Goal: Task Accomplishment & Management: Manage account settings

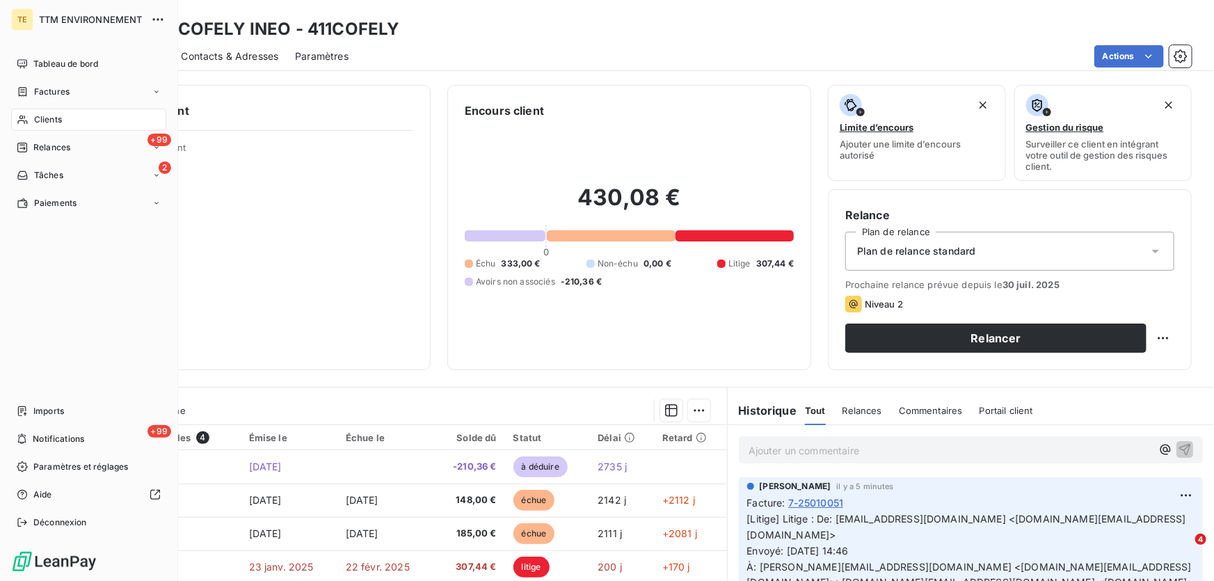
click at [42, 121] on span "Clients" at bounding box center [48, 119] width 28 height 13
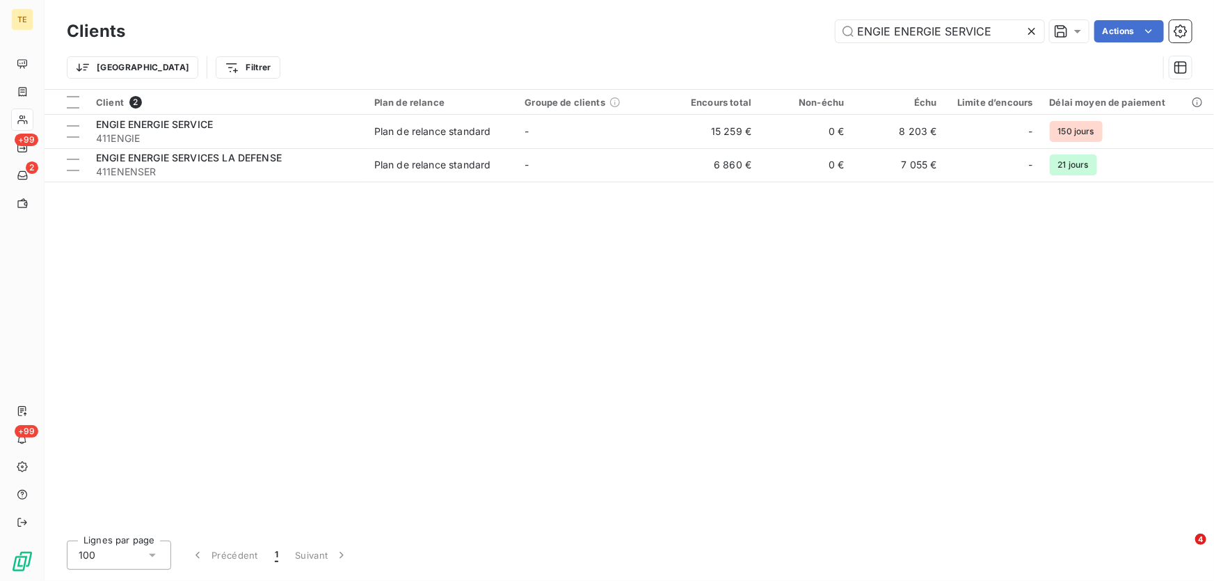
click at [1030, 29] on icon at bounding box center [1031, 31] width 7 height 7
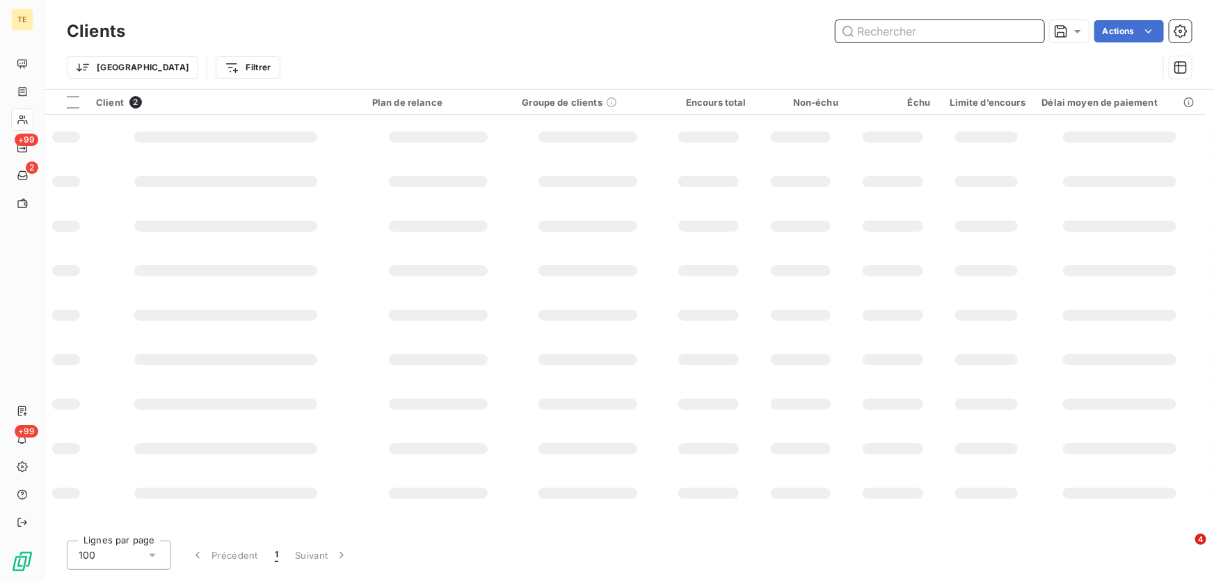
click at [964, 29] on input "text" at bounding box center [940, 31] width 209 height 22
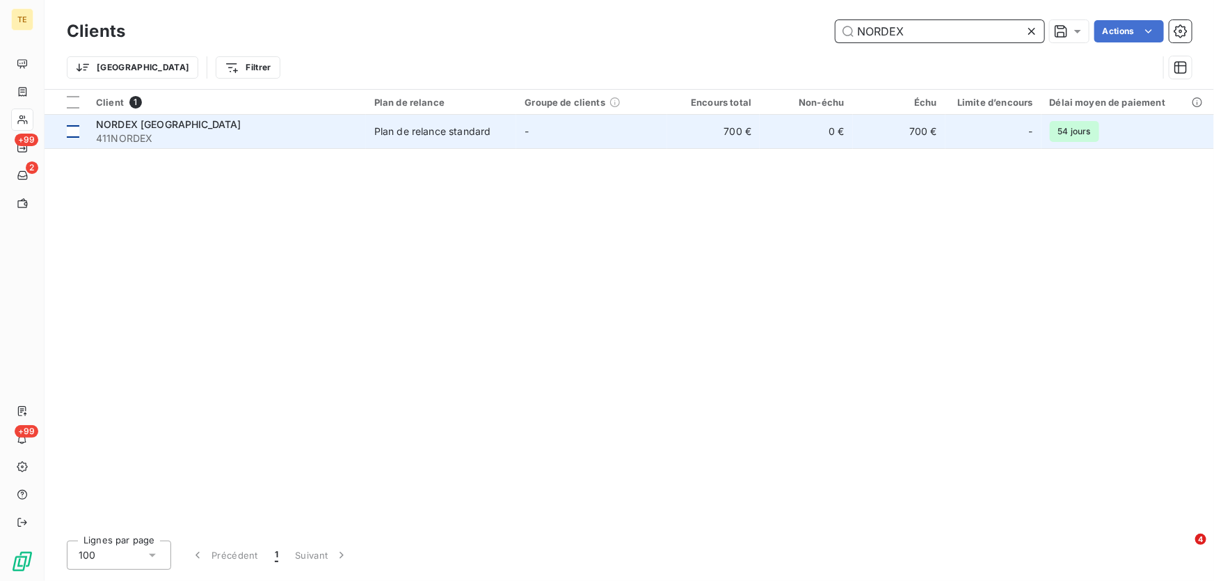
type input "NORDEX"
click at [80, 134] on td at bounding box center [66, 131] width 43 height 33
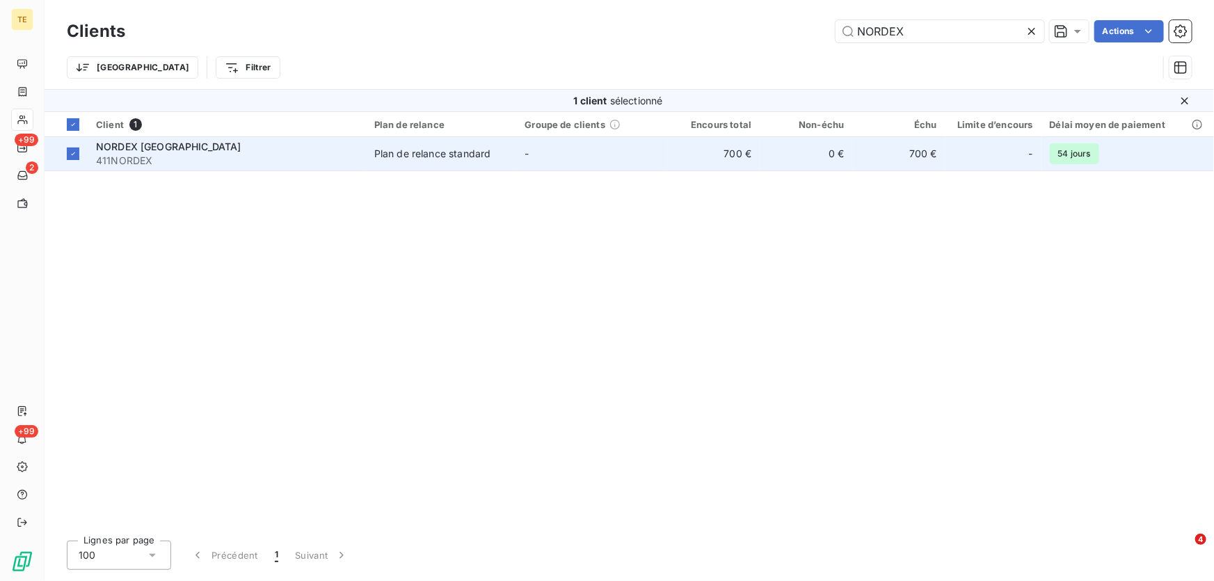
click at [154, 149] on span "NORDEX [GEOGRAPHIC_DATA]" at bounding box center [168, 147] width 145 height 12
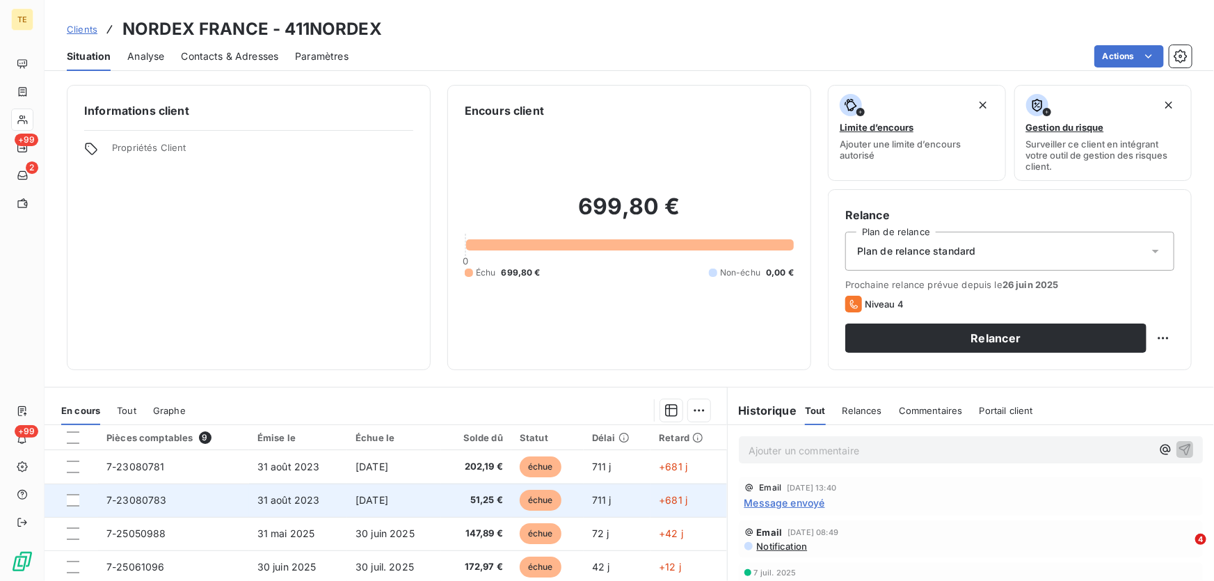
scroll to position [57, 0]
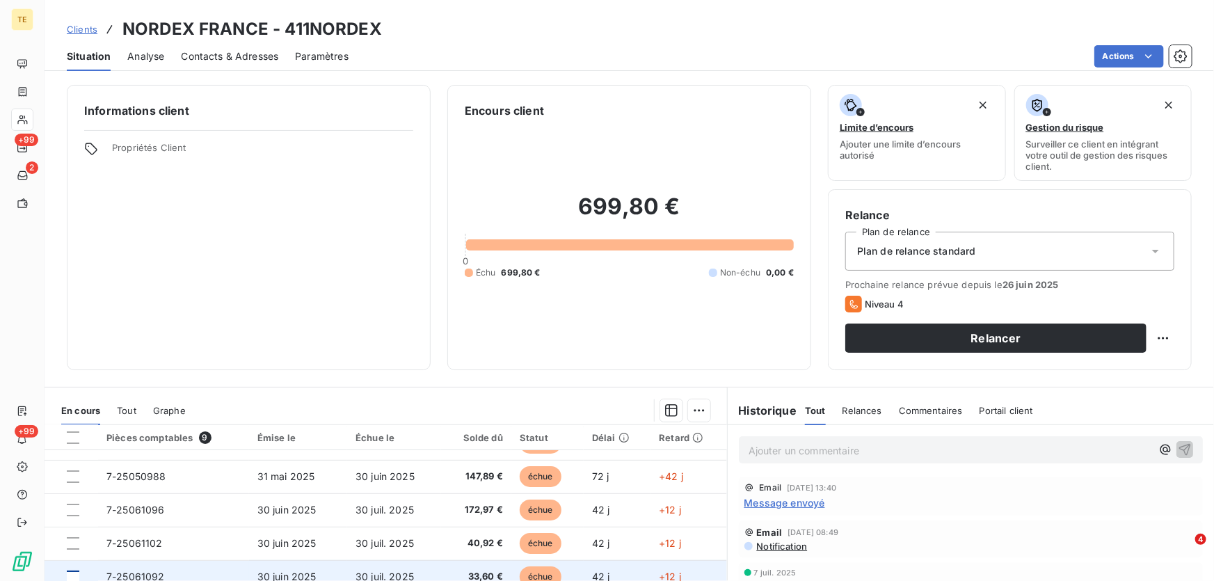
click at [74, 575] on div at bounding box center [73, 577] width 13 height 13
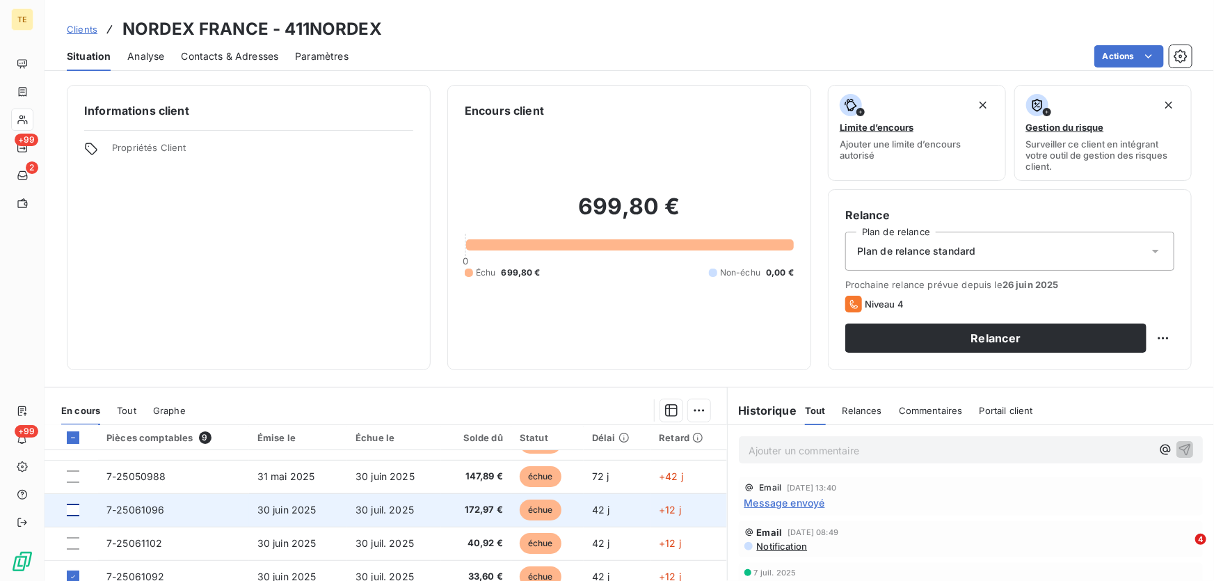
click at [75, 509] on div at bounding box center [73, 510] width 13 height 13
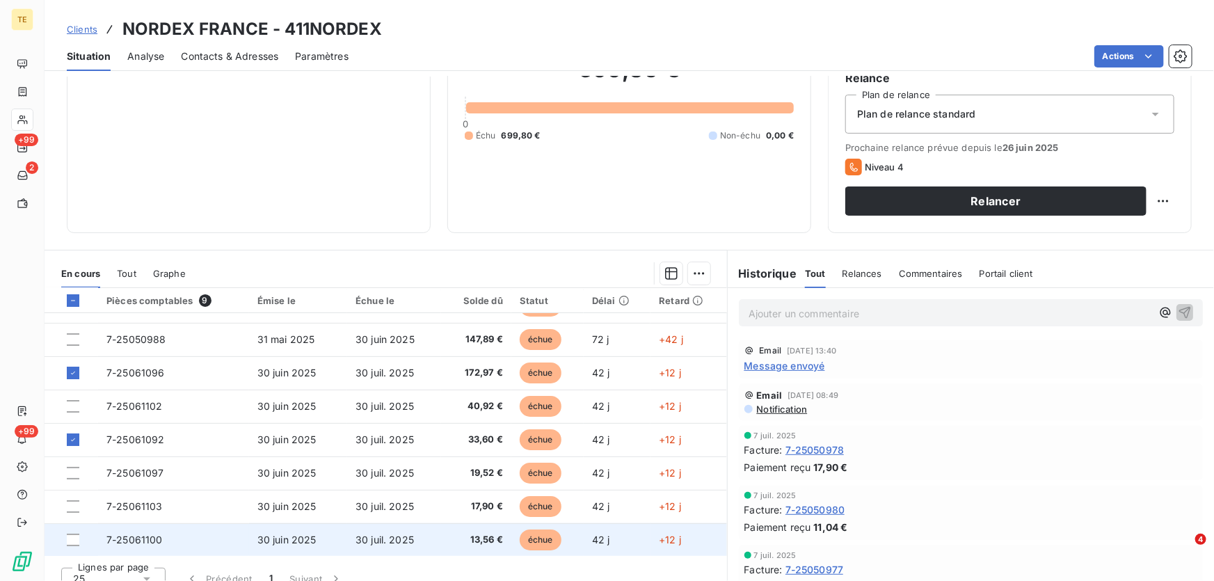
scroll to position [153, 0]
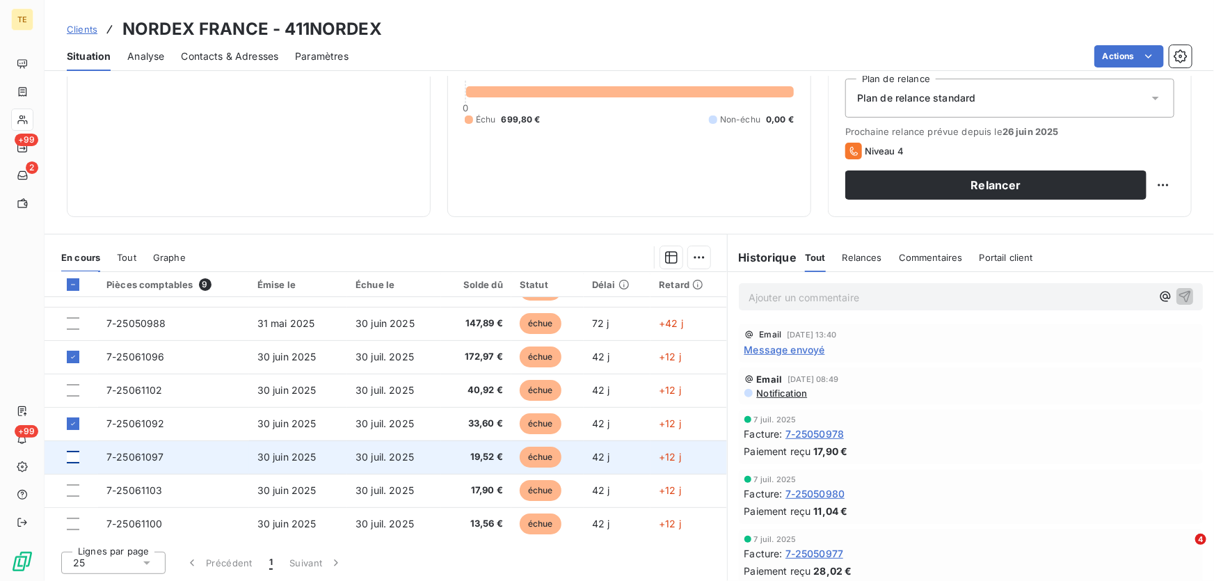
click at [74, 456] on div at bounding box center [73, 457] width 13 height 13
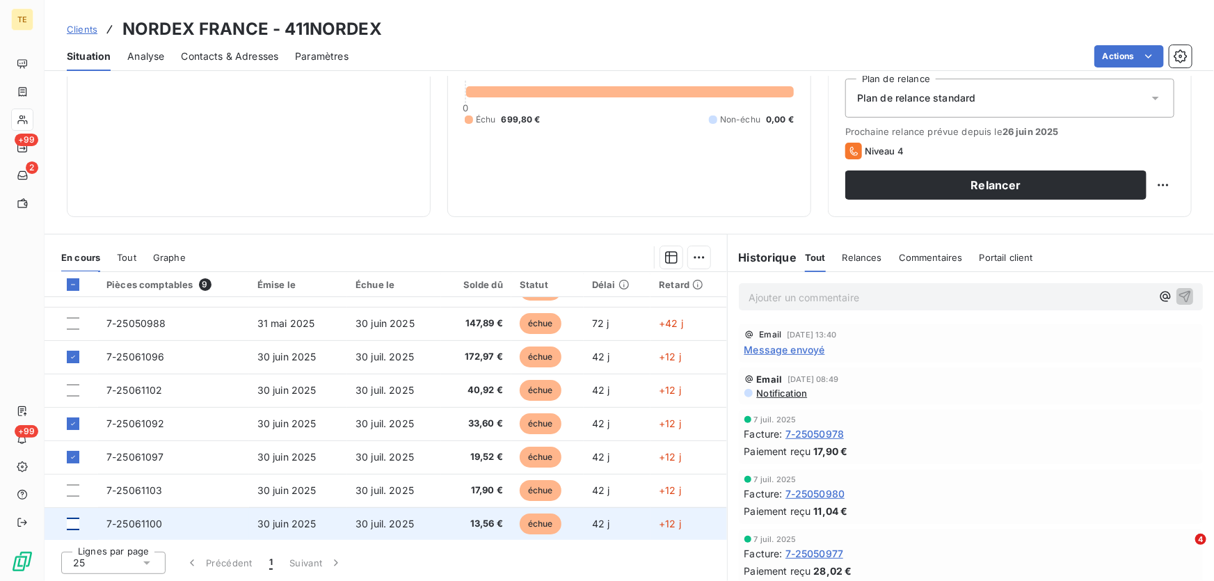
click at [72, 527] on div at bounding box center [73, 524] width 13 height 13
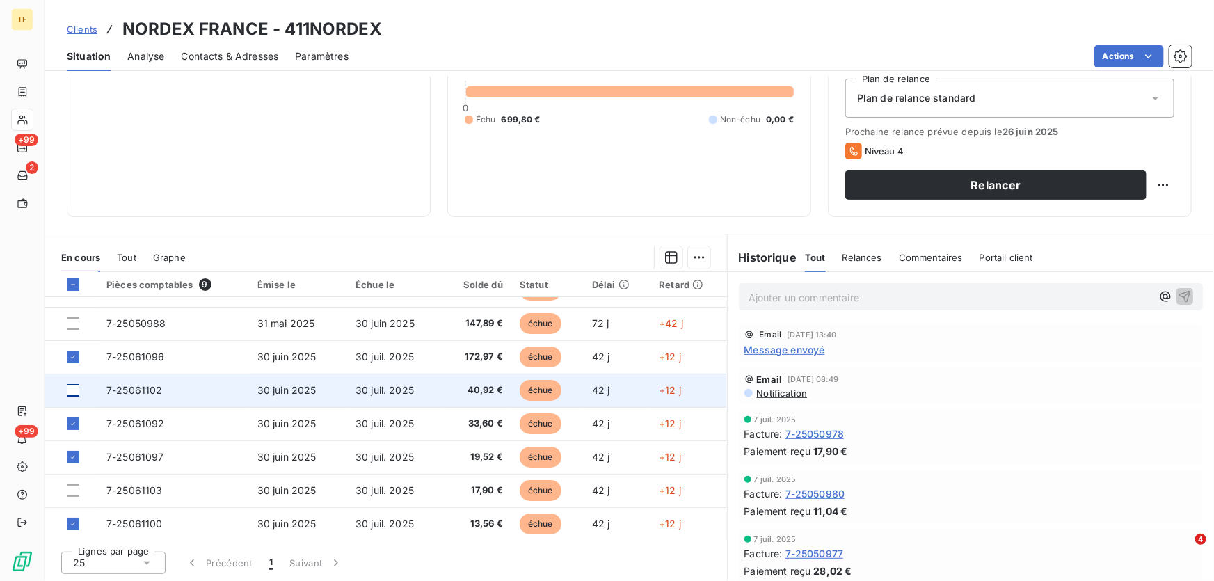
click at [72, 392] on div at bounding box center [73, 390] width 13 height 13
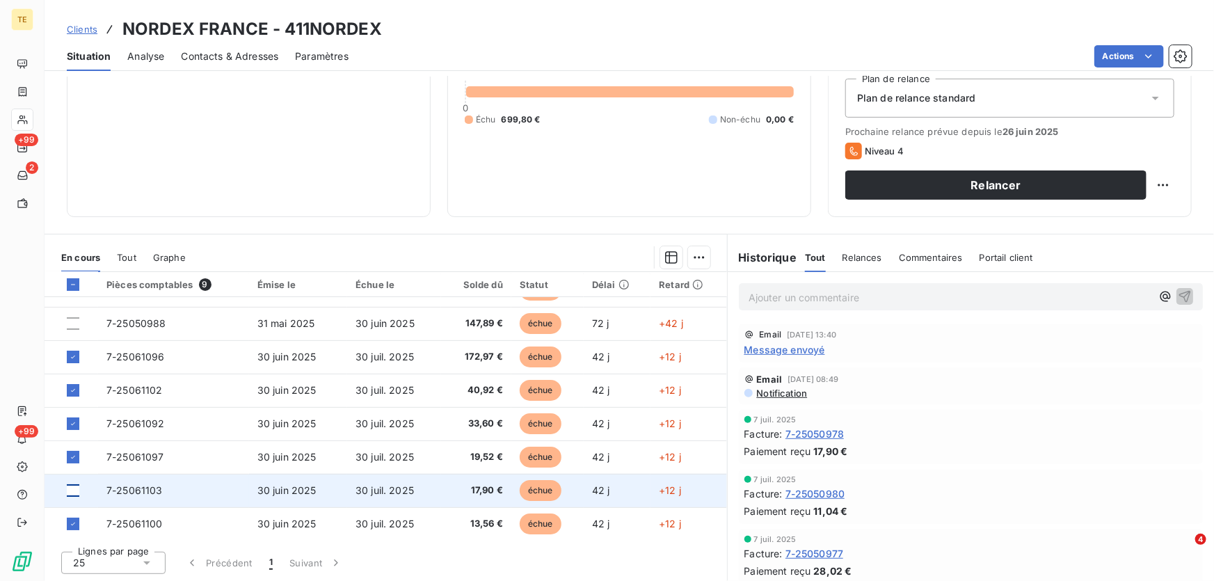
click at [72, 488] on div at bounding box center [73, 490] width 13 height 13
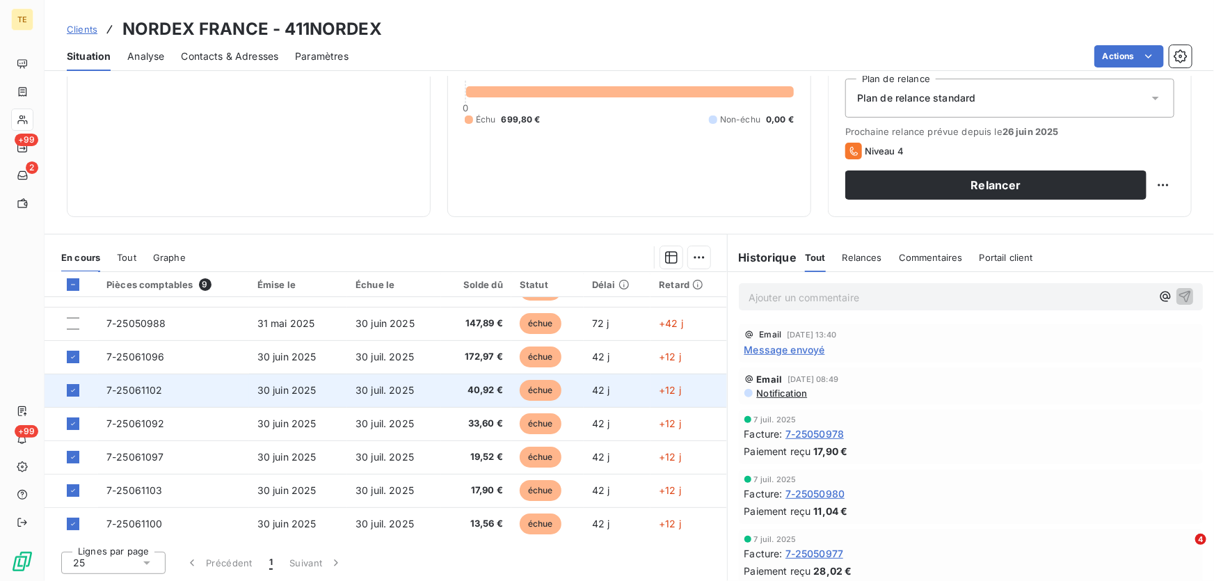
scroll to position [0, 0]
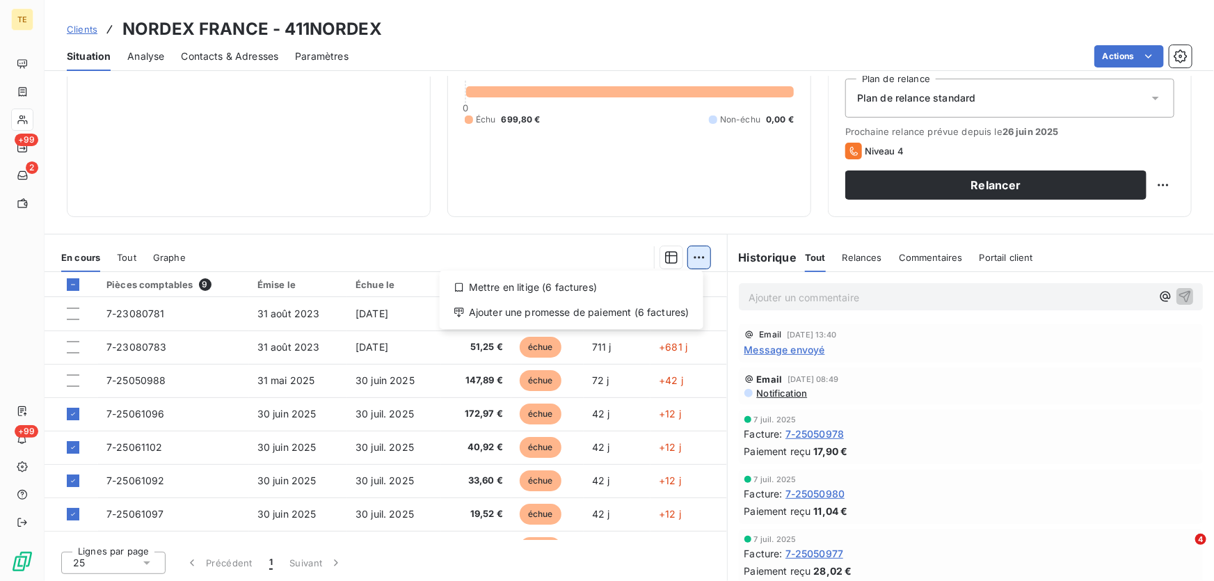
click at [694, 255] on html "TE +99 2 +99 Clients NORDEX [GEOGRAPHIC_DATA] - 411NORDEX Situation Analyse Con…" at bounding box center [607, 290] width 1214 height 581
click at [538, 312] on div "Ajouter une promesse de paiement (6 factures)" at bounding box center [571, 312] width 253 height 22
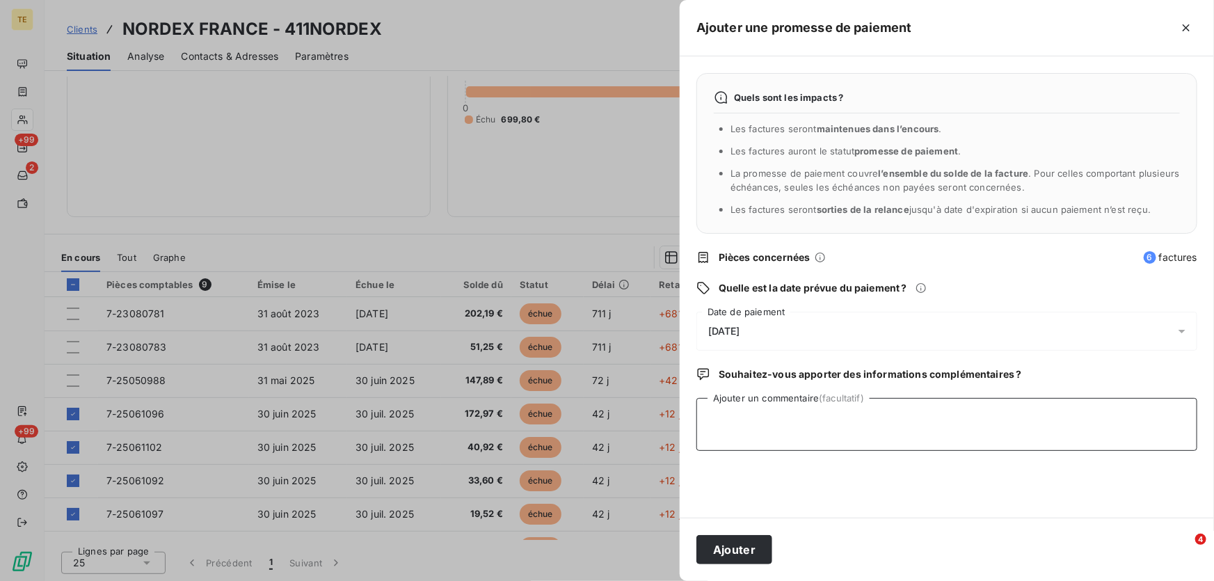
click at [717, 401] on textarea "Ajouter un commentaire (facultatif)" at bounding box center [946, 424] width 501 height 53
type textarea "V"
type textarea "R"
paste textarea "Il y a une seule facture non payée la n° 07-25050988 du [DATE], je la mets dans…"
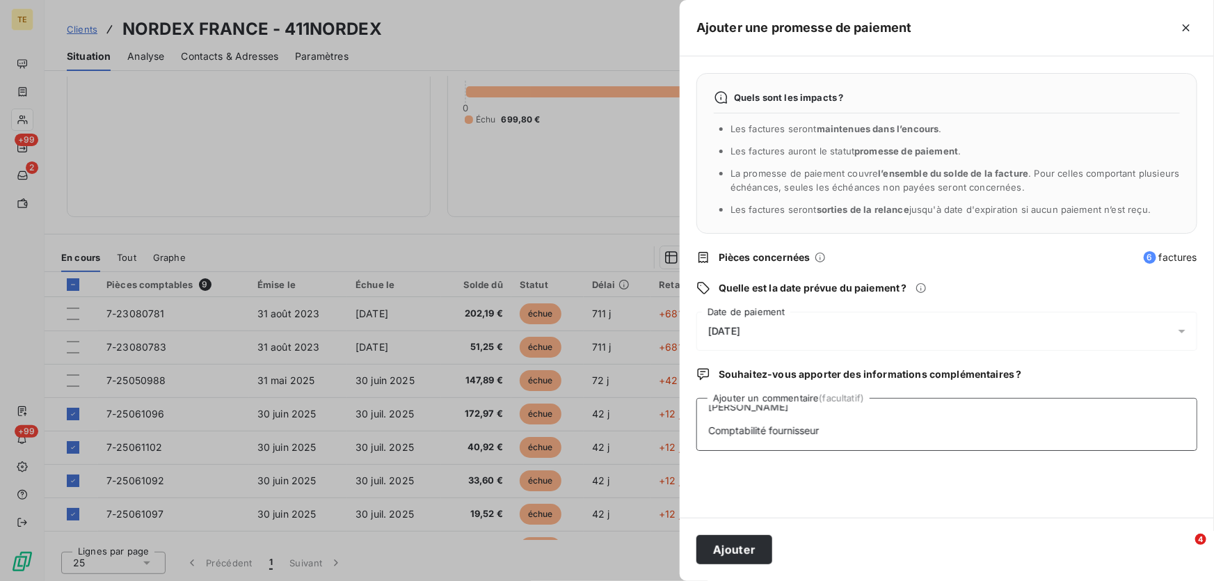
drag, startPoint x: 707, startPoint y: 433, endPoint x: 856, endPoint y: 429, distance: 149.0
click at [856, 429] on textarea "Réglé le [DATE] détail Il y a une seule facture non payée la n° 07-25050988 du …" at bounding box center [946, 424] width 501 height 53
paste textarea "De: accountspayablefrance <[EMAIL_ADDRESS][DOMAIN_NAME]> Envoyé: [GEOGRAPHIC_DA…"
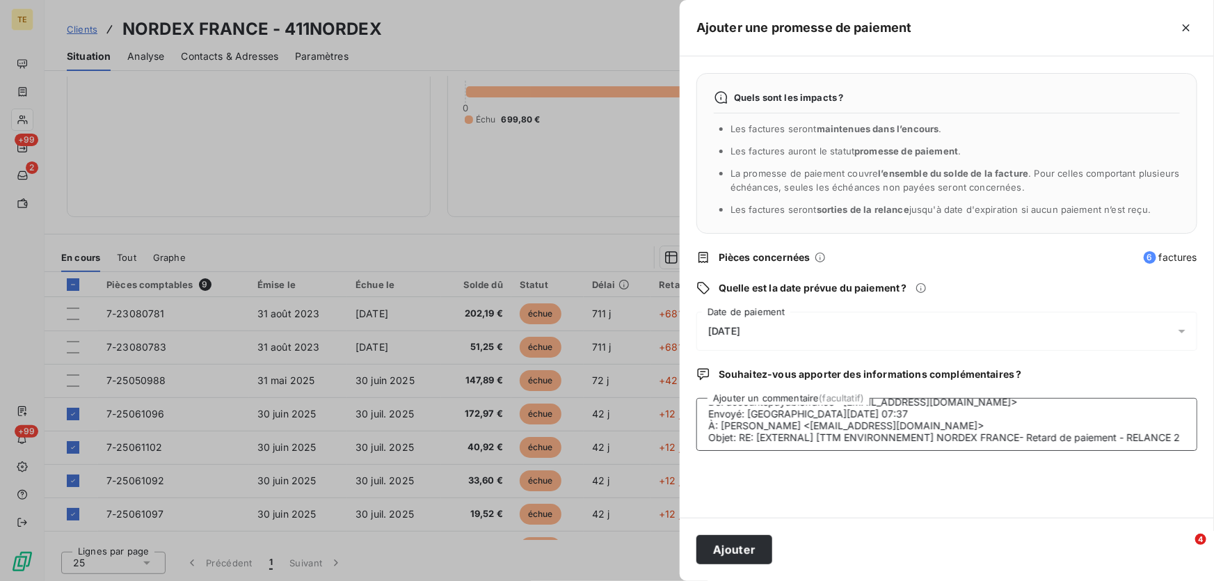
scroll to position [0, 0]
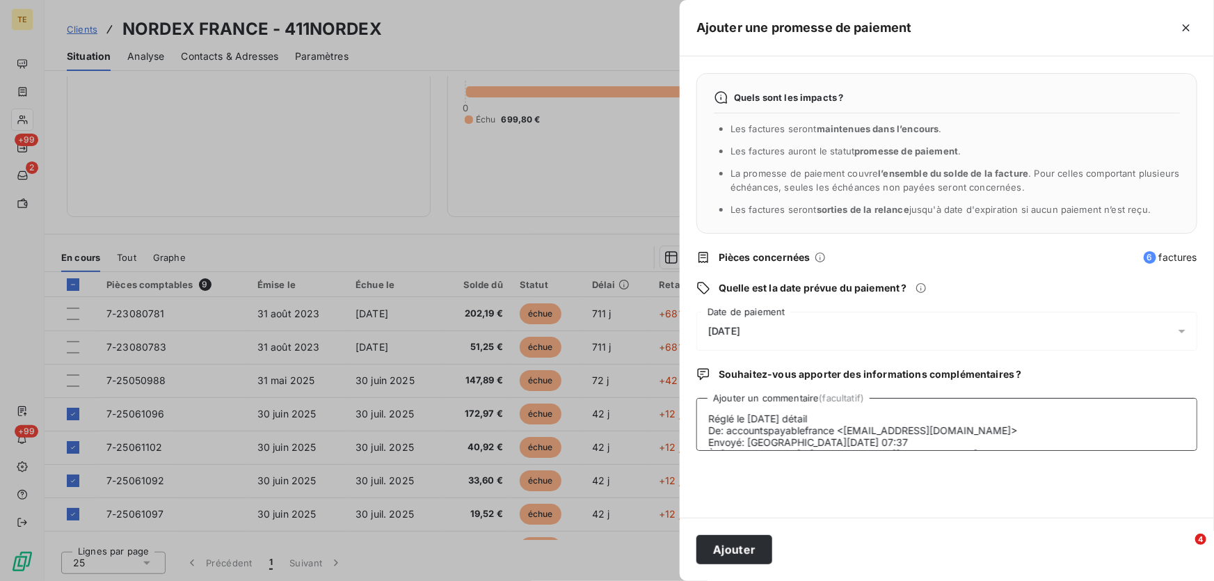
click at [861, 417] on textarea "Réglé le [DATE] détail De: accountspayablefrance <[EMAIL_ADDRESS][DOMAIN_NAME]>…" at bounding box center [946, 424] width 501 height 53
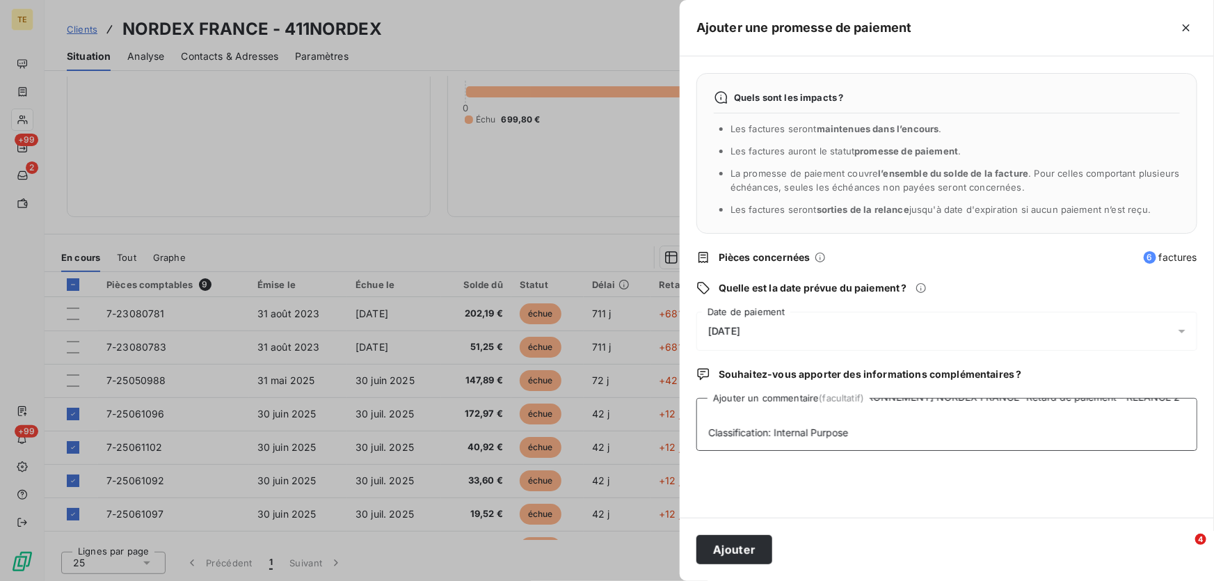
scroll to position [132, 0]
click at [751, 422] on textarea "Réglé le [DATE] De: accountspayablefrance <[EMAIL_ADDRESS][DOMAIN_NAME]> Envoyé…" at bounding box center [946, 424] width 501 height 53
drag, startPoint x: 1070, startPoint y: 429, endPoint x: 693, endPoint y: 451, distance: 377.7
click at [693, 451] on div "Quels sont les impacts ? Les factures seront maintenues dans l’encours . Les fa…" at bounding box center [947, 286] width 534 height 461
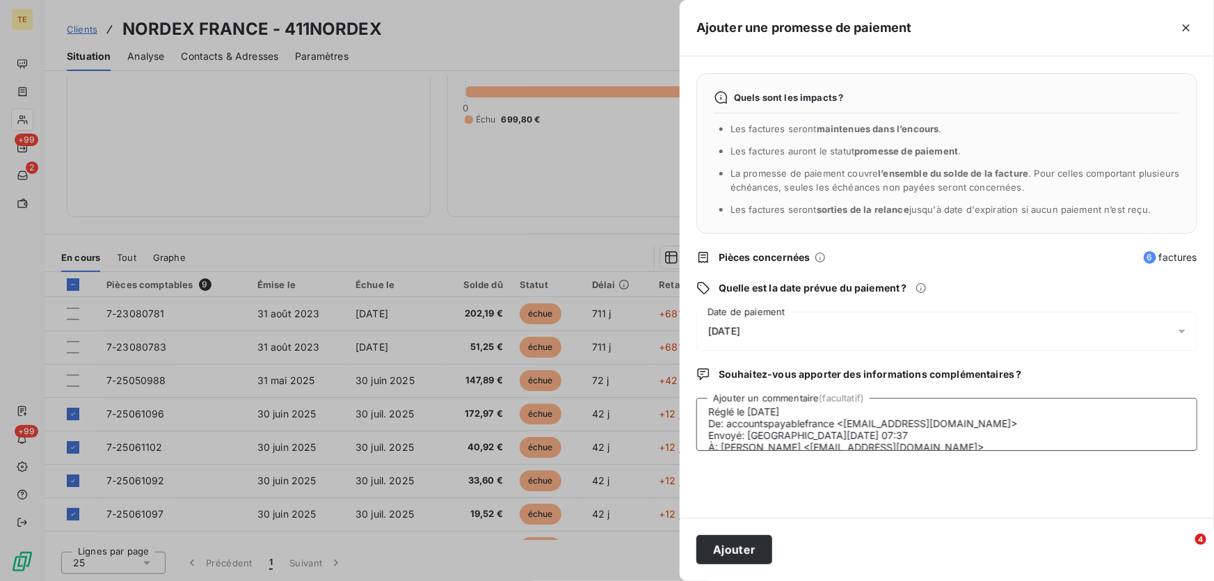
scroll to position [0, 0]
click at [1037, 300] on div "Quels sont les impacts ? Les factures seront maintenues dans l’encours . Les fa…" at bounding box center [947, 286] width 534 height 461
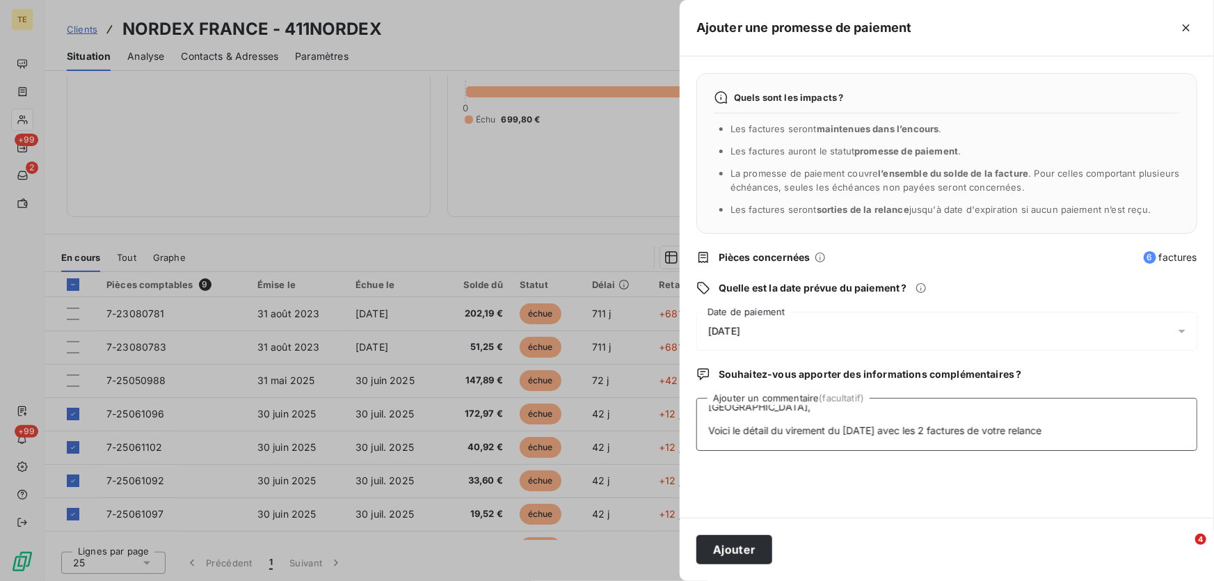
scroll to position [132, 0]
drag, startPoint x: 1068, startPoint y: 438, endPoint x: 681, endPoint y: 440, distance: 386.8
click at [681, 440] on div "Quels sont les impacts ? Les factures seront maintenues dans l’encours . Les fa…" at bounding box center [947, 286] width 534 height 461
paste textarea "Et voici le detail du virement du [DATE] pour les autres factures de votre rela…"
click at [748, 418] on textarea "Réglé le [DATE] De: accountspayablefrance <[EMAIL_ADDRESS][DOMAIN_NAME]> Envoyé…" at bounding box center [946, 424] width 501 height 53
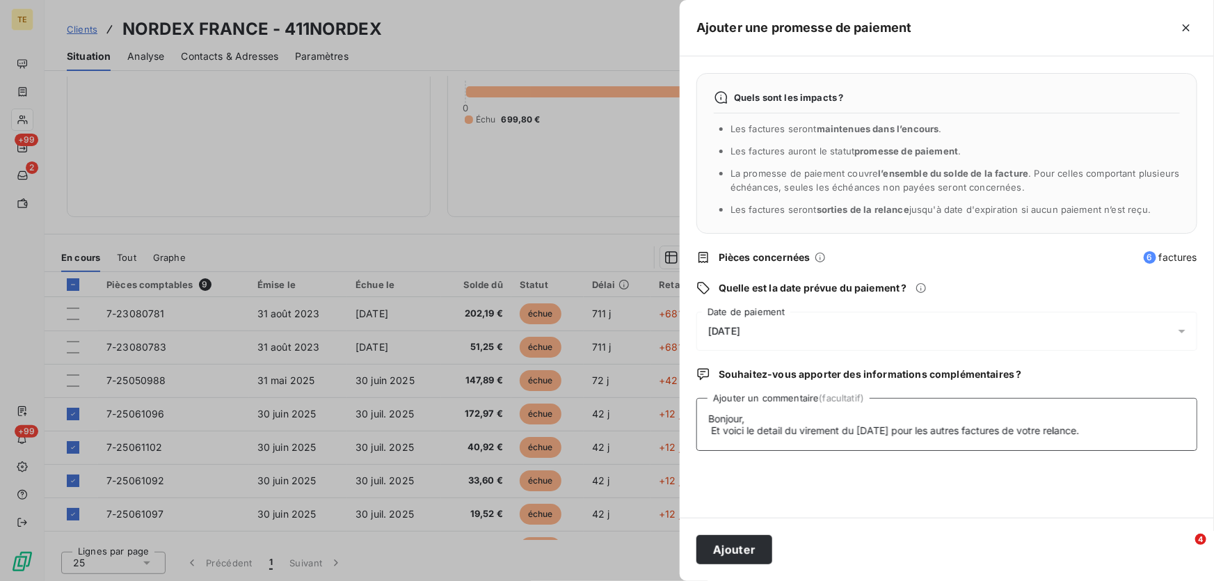
scroll to position [120, 0]
type textarea "Réglé le [DATE] De: accountspayablefrance <[EMAIL_ADDRESS][DOMAIN_NAME]> Envoyé…"
click at [727, 556] on button "Ajouter" at bounding box center [734, 549] width 76 height 29
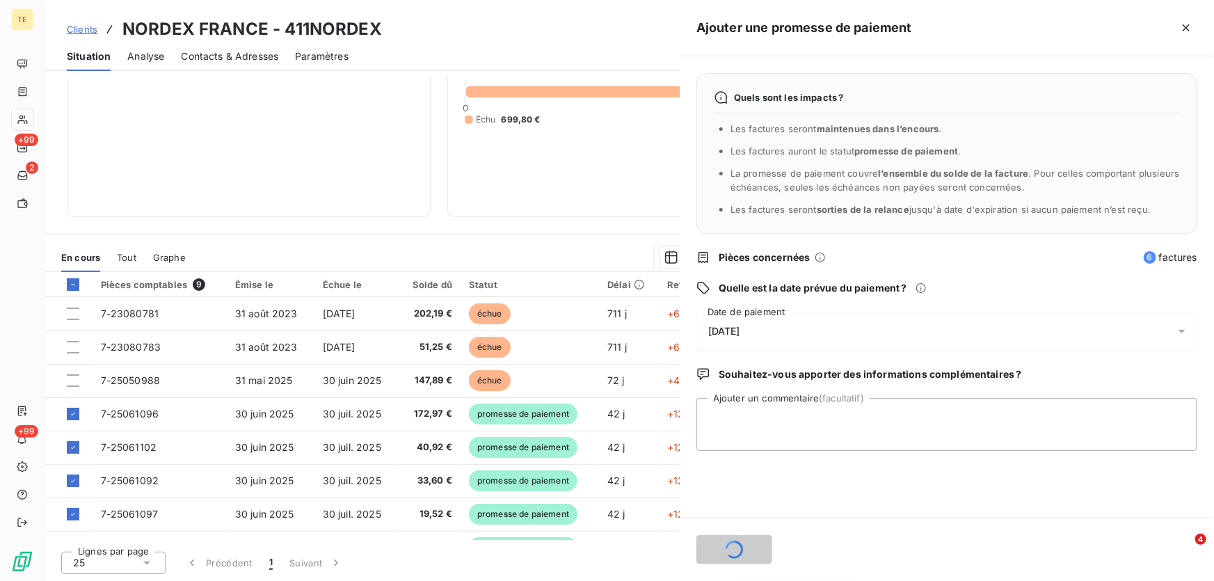
scroll to position [0, 0]
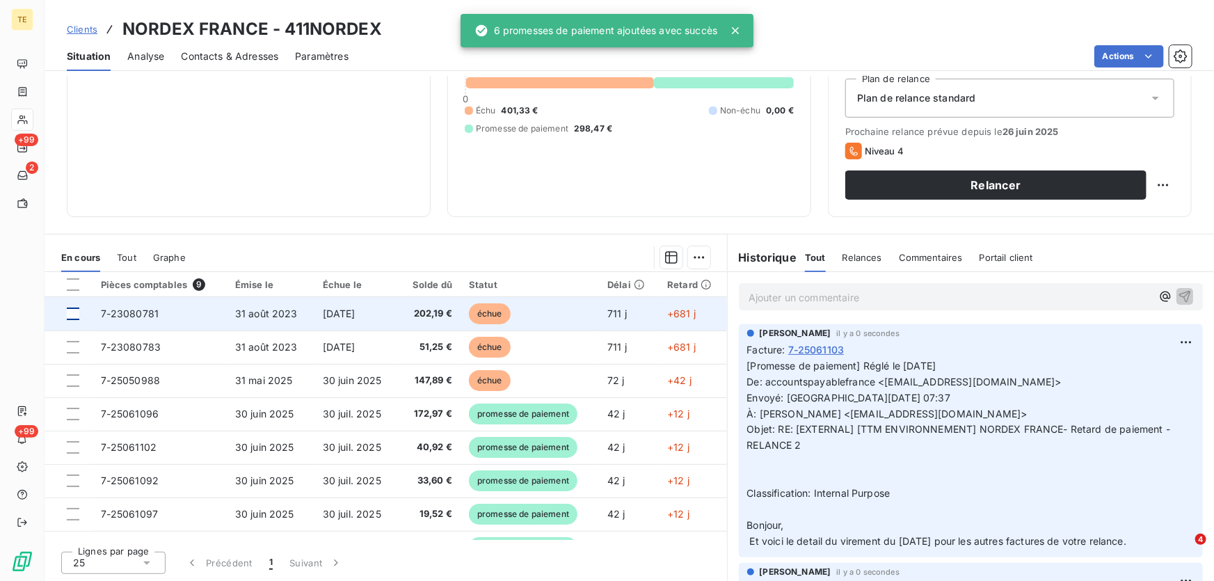
click at [76, 314] on div at bounding box center [73, 314] width 13 height 13
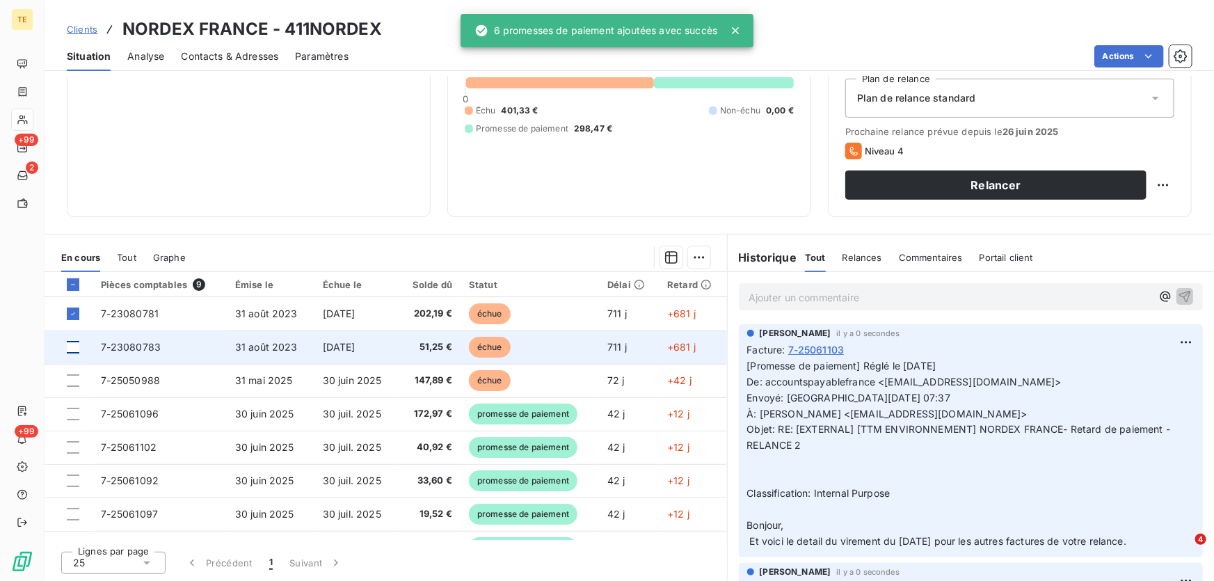
click at [76, 349] on div at bounding box center [73, 347] width 13 height 13
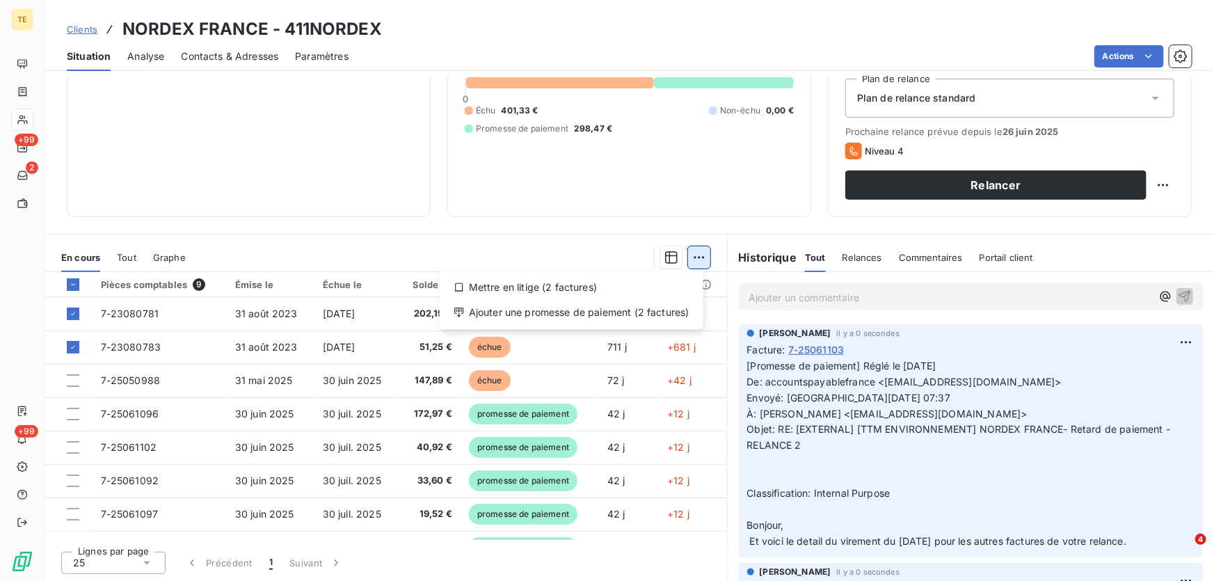
click at [698, 257] on html "TE +99 2 +99 Clients NORDEX [GEOGRAPHIC_DATA] - 411NORDEX Situation Analyse Con…" at bounding box center [607, 290] width 1214 height 581
click at [653, 315] on div "Ajouter une promesse de paiement (2 factures)" at bounding box center [571, 312] width 253 height 22
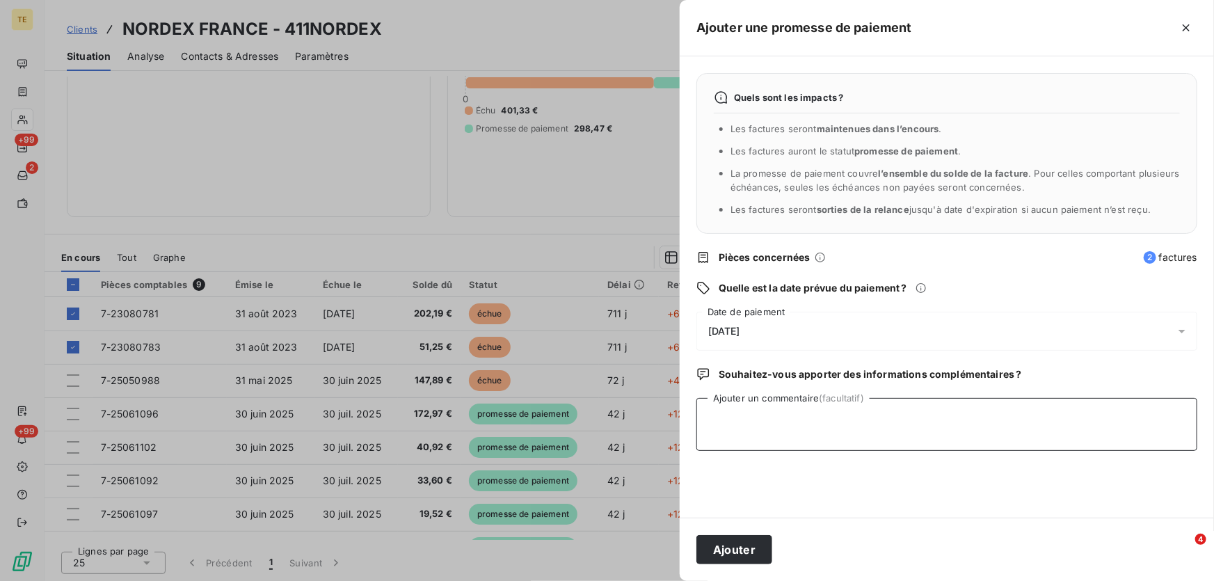
click at [712, 407] on textarea "Ajouter un commentaire (facultatif)" at bounding box center [946, 424] width 501 height 53
paste textarea "De: accountspayablefrance <[EMAIL_ADDRESS][DOMAIN_NAME]> Envoyé: [GEOGRAPHIC_DA…"
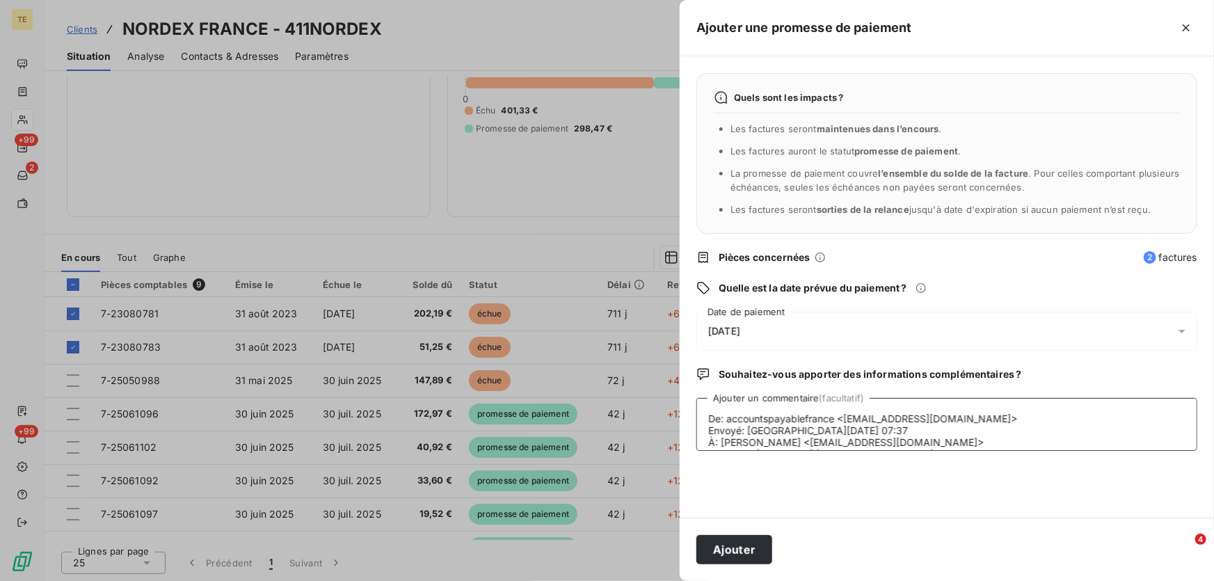
scroll to position [106, 0]
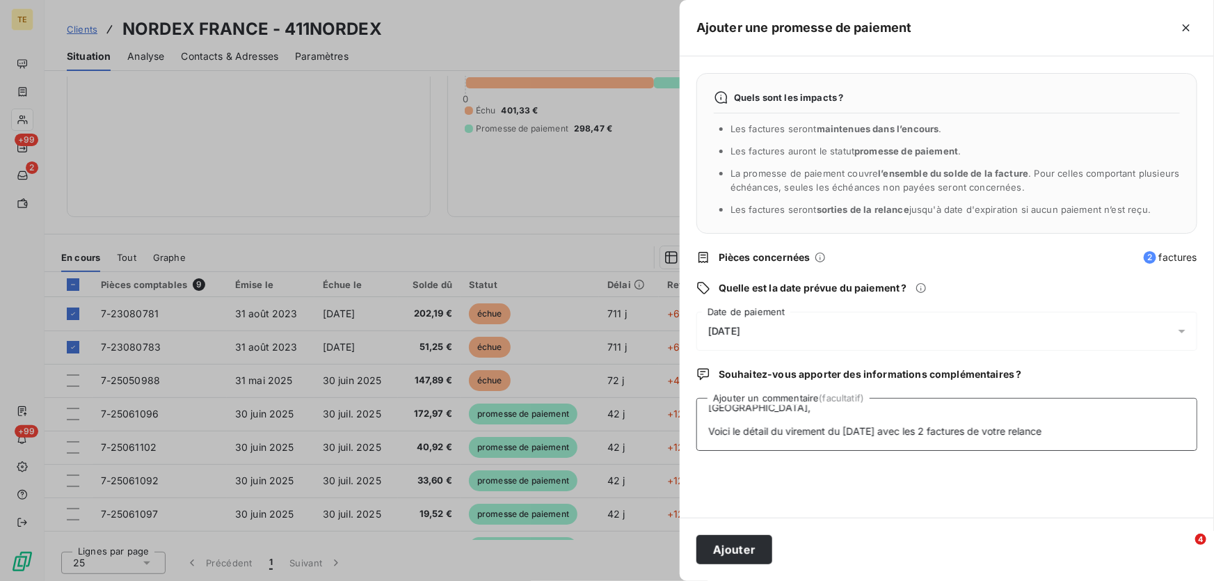
click at [730, 410] on textarea "De: accountspayablefrance <[EMAIL_ADDRESS][DOMAIN_NAME]> Envoyé: [GEOGRAPHIC_DA…" at bounding box center [946, 424] width 501 height 53
click at [744, 418] on textarea "De: accountspayablefrance <[EMAIL_ADDRESS][DOMAIN_NAME]> Envoyé: [GEOGRAPHIC_DA…" at bounding box center [946, 424] width 501 height 53
click at [1072, 432] on textarea "De: accountspayablefrance <[EMAIL_ADDRESS][DOMAIN_NAME]> Envoyé: [GEOGRAPHIC_DA…" at bounding box center [946, 424] width 501 height 53
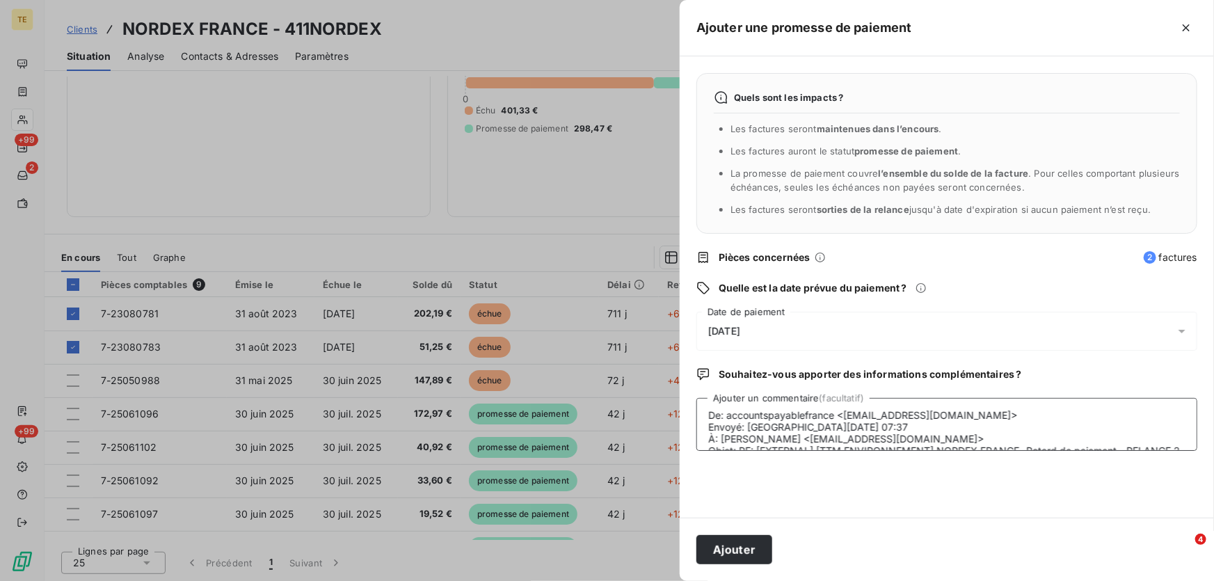
scroll to position [0, 0]
type textarea "De: accountspayablefrance <[EMAIL_ADDRESS][DOMAIN_NAME]> Envoyé: [GEOGRAPHIC_DA…"
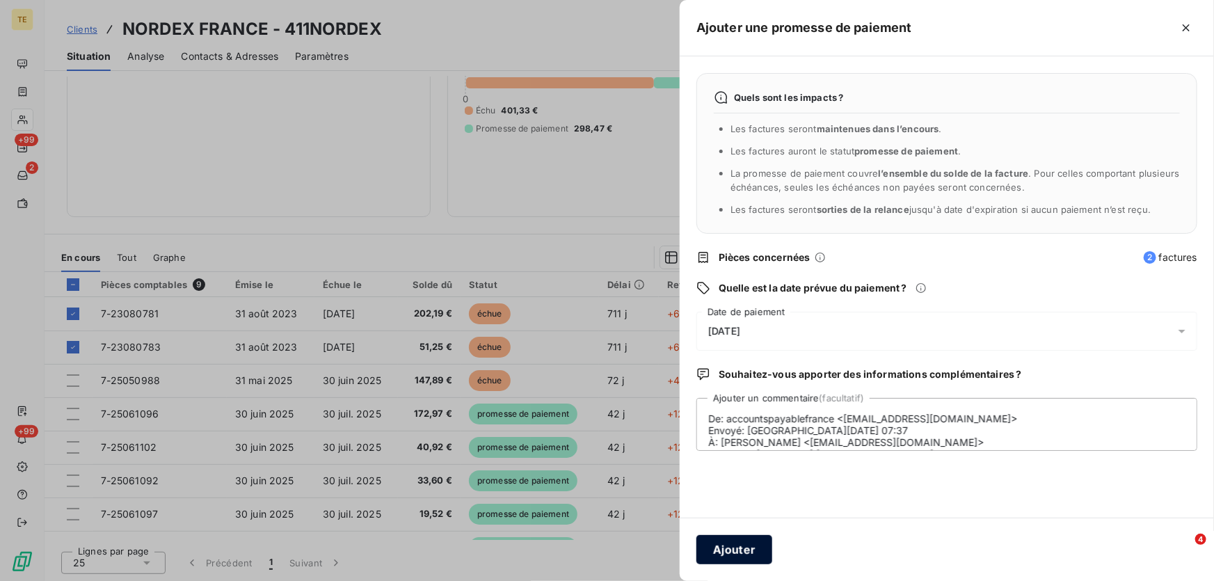
click at [719, 543] on button "Ajouter" at bounding box center [734, 549] width 76 height 29
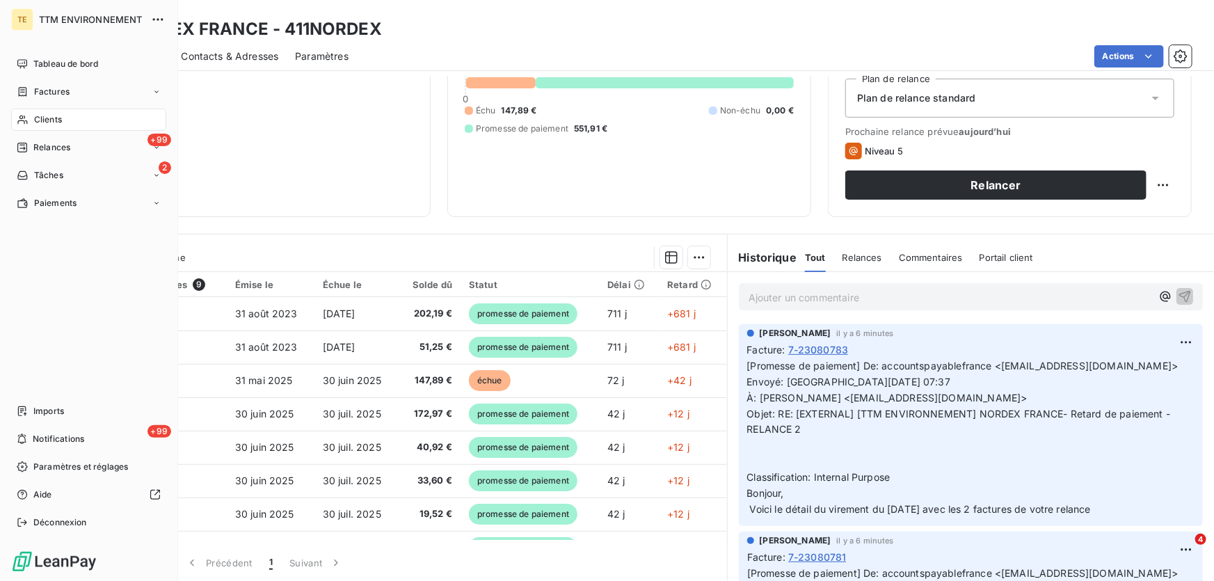
click at [38, 116] on span "Clients" at bounding box center [48, 119] width 28 height 13
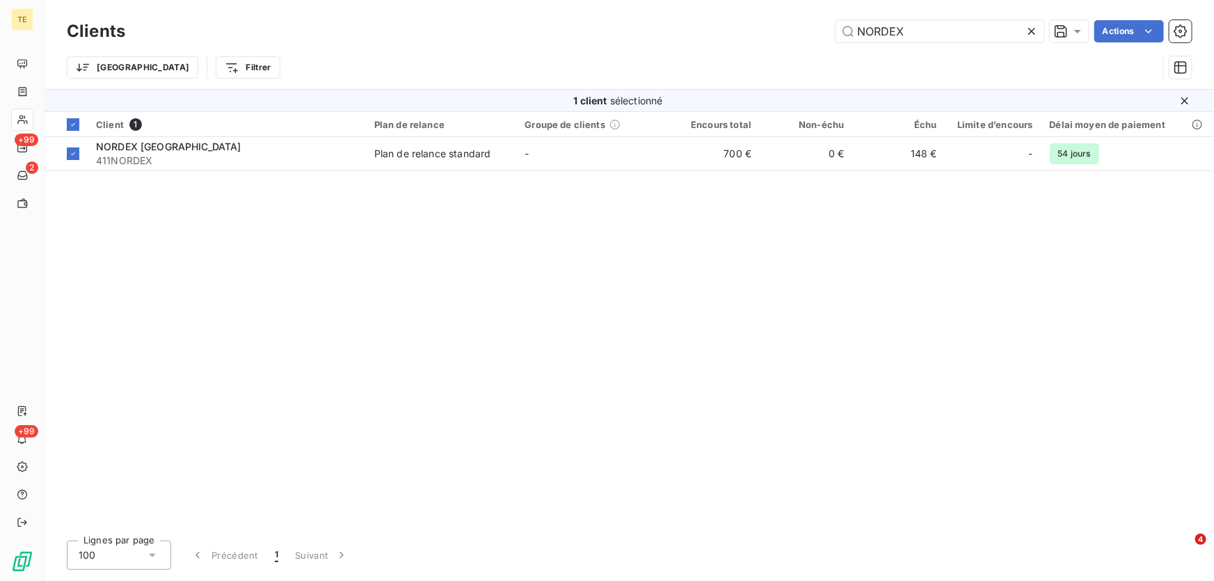
drag, startPoint x: 939, startPoint y: 35, endPoint x: 703, endPoint y: 24, distance: 235.4
click at [703, 24] on div "NORDEX Actions" at bounding box center [667, 31] width 1050 height 22
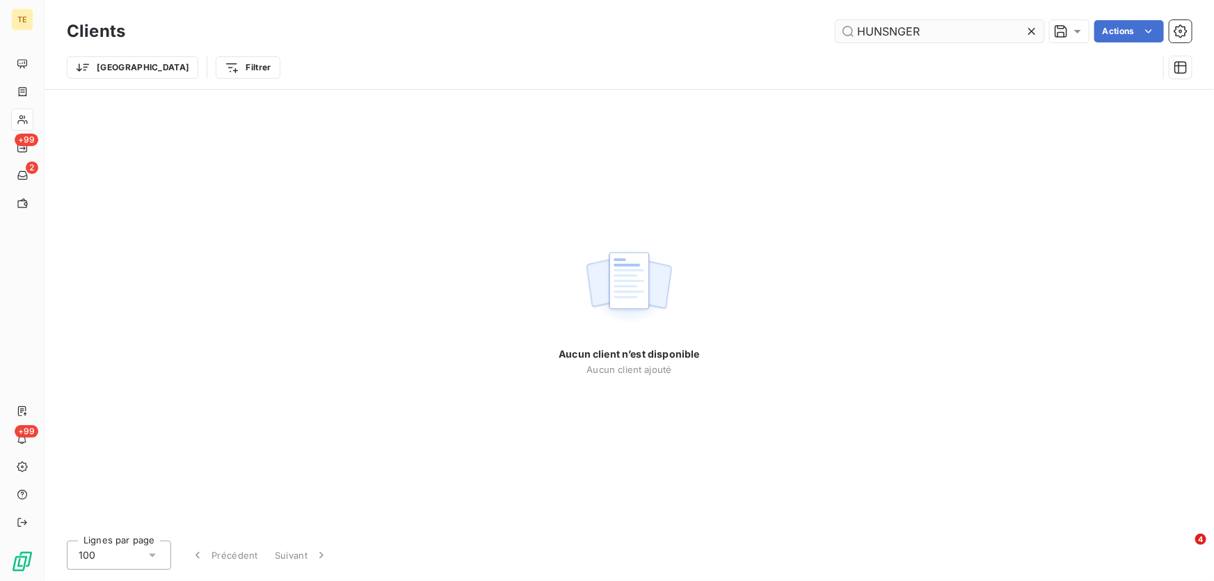
click at [891, 29] on input "HUNSNGER" at bounding box center [940, 31] width 209 height 22
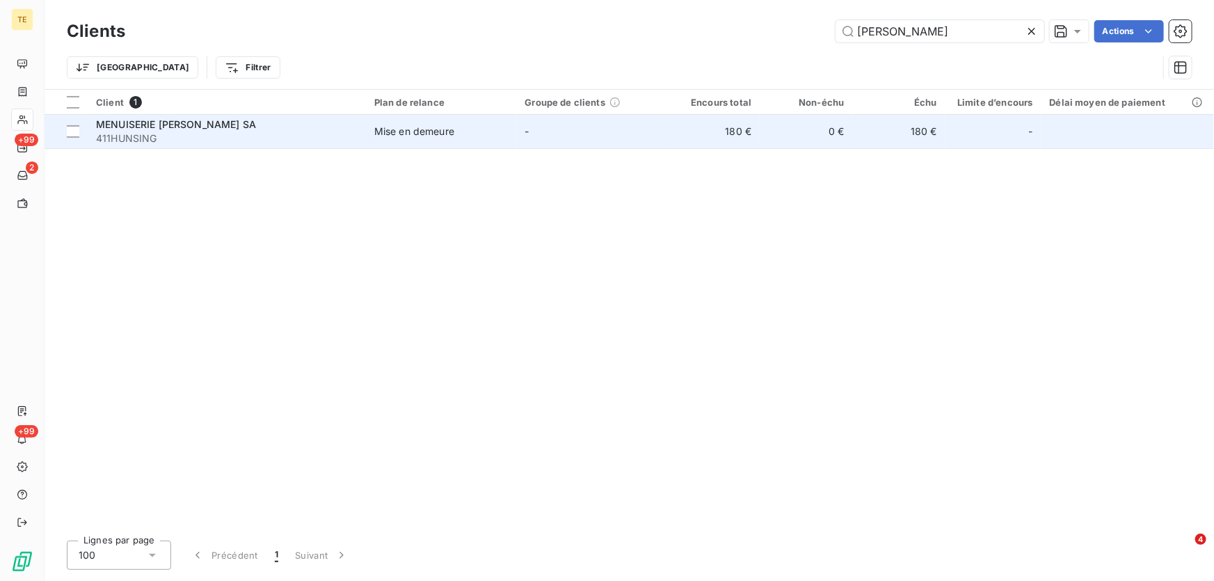
type input "[PERSON_NAME]"
click at [122, 125] on span "MENUISERIE [PERSON_NAME] SA" at bounding box center [176, 124] width 160 height 12
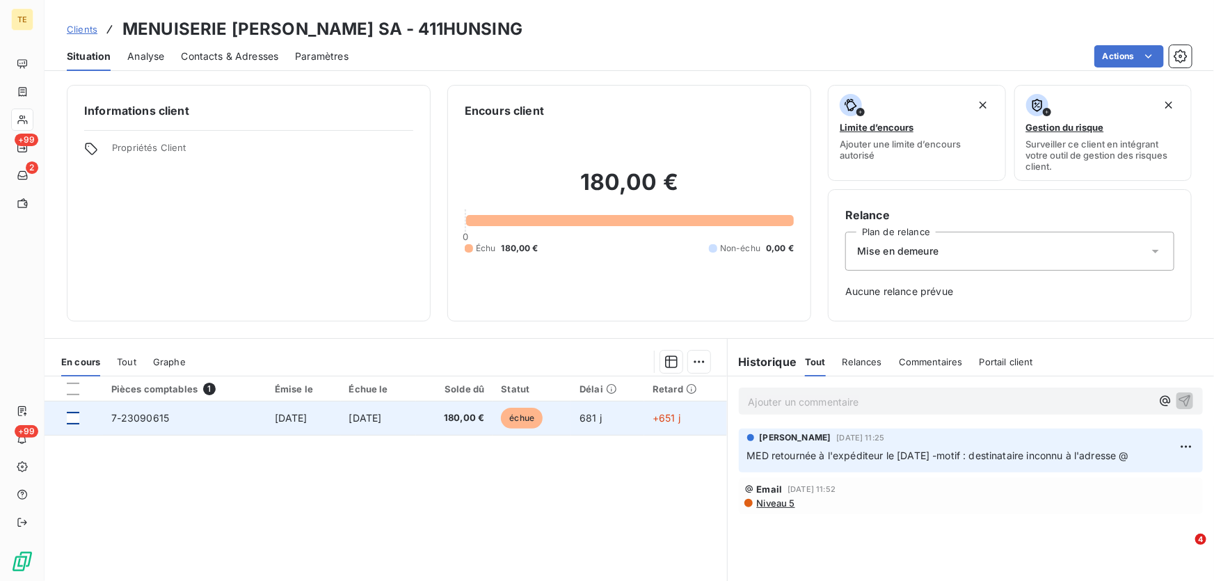
click at [79, 421] on div at bounding box center [73, 418] width 13 height 13
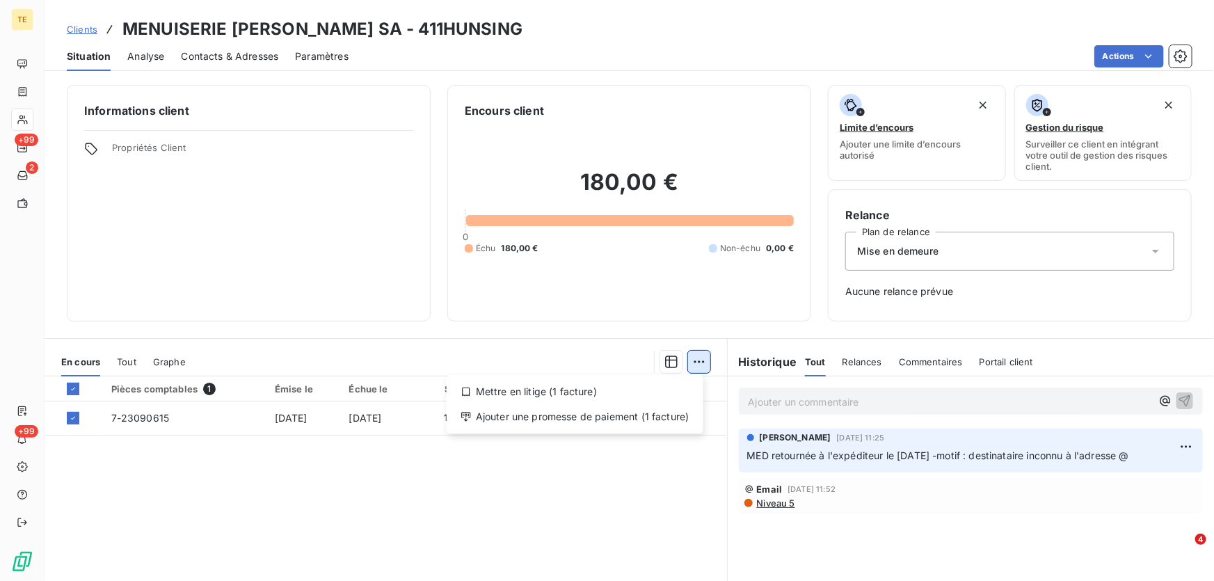
click at [692, 364] on html "TE +99 2 +99 Clients MENUISERIE HUNSINGER SA - 411HUNSING Situation Analyse Con…" at bounding box center [607, 290] width 1214 height 581
click at [541, 415] on div "Ajouter une promesse de paiement (1 facture)" at bounding box center [575, 417] width 246 height 22
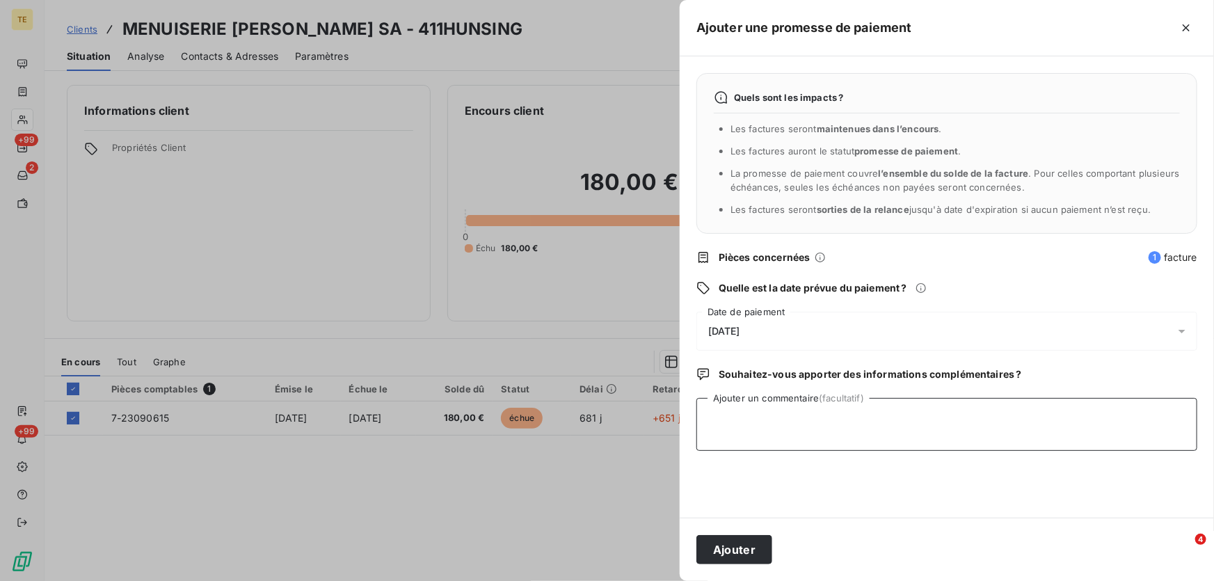
click at [732, 410] on textarea "Ajouter un commentaire (facultatif)" at bounding box center [946, 424] width 501 height 53
type textarea "VIRT reçu le [DATE] : 180€"
click at [743, 546] on button "Ajouter" at bounding box center [734, 549] width 76 height 29
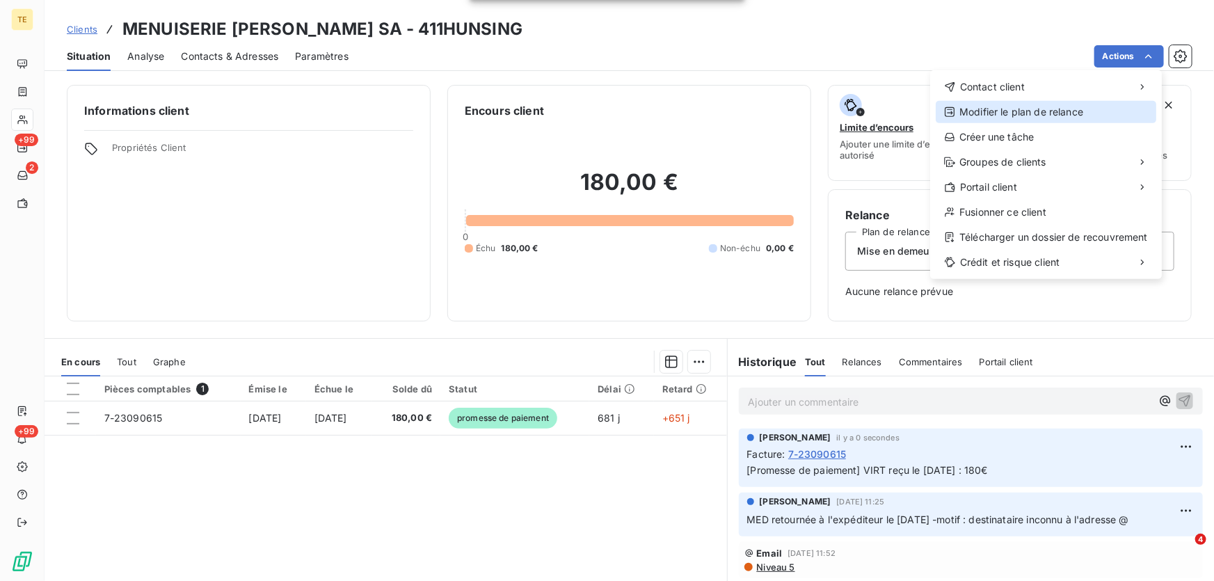
click at [1044, 109] on div "Modifier le plan de relance" at bounding box center [1046, 112] width 221 height 22
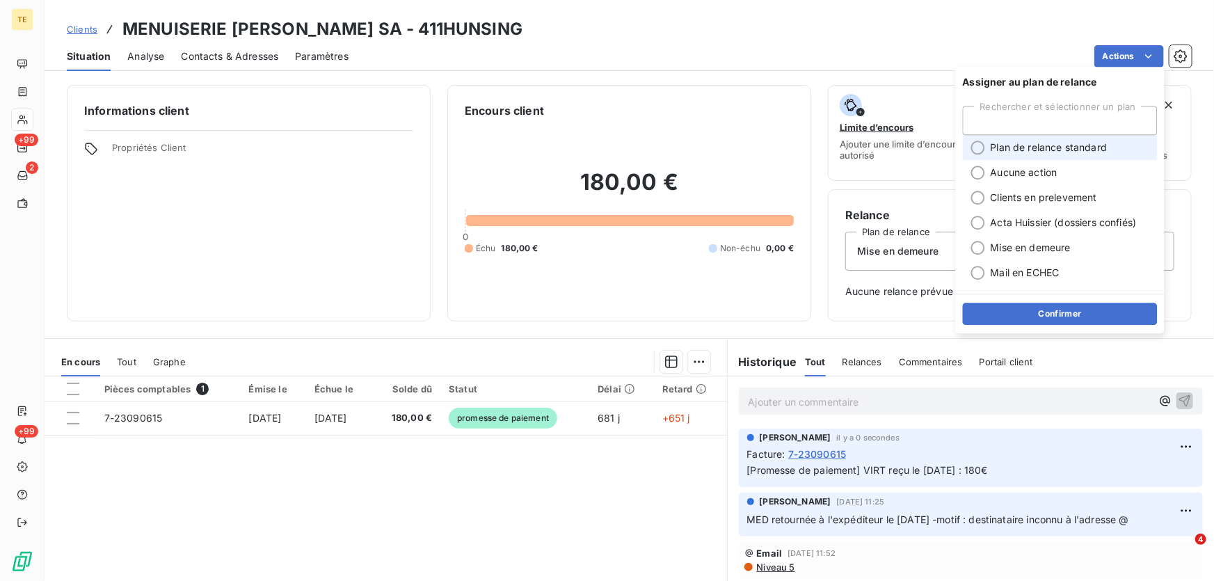
click at [994, 148] on span "Plan de relance standard" at bounding box center [1049, 148] width 117 height 14
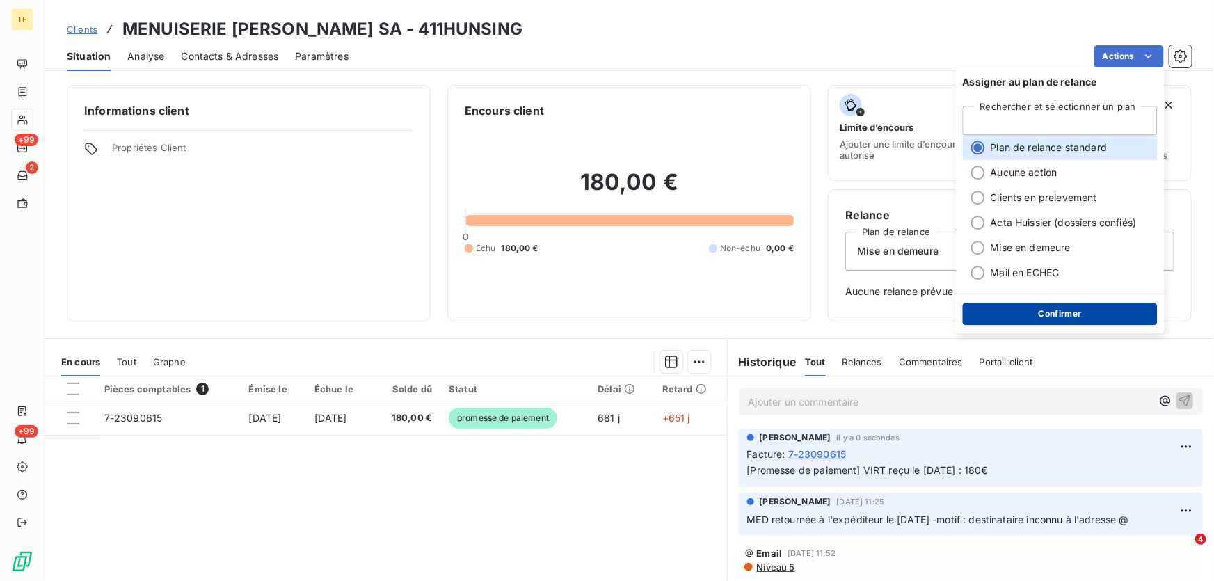
click at [1033, 308] on button "Confirmer" at bounding box center [1060, 314] width 195 height 22
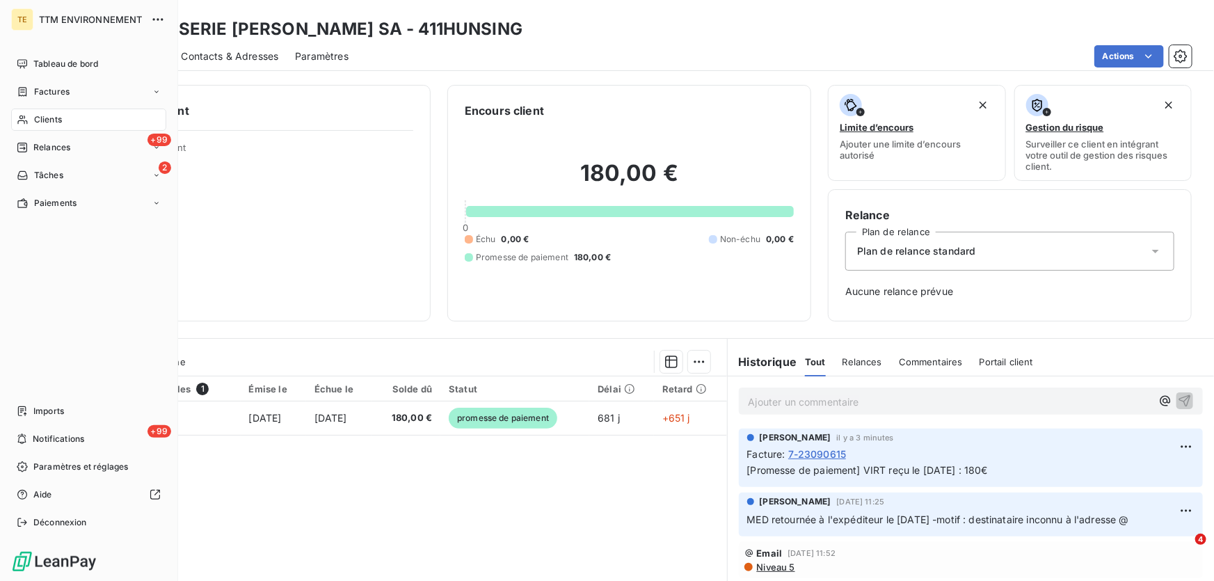
click at [54, 113] on span "Clients" at bounding box center [48, 119] width 28 height 13
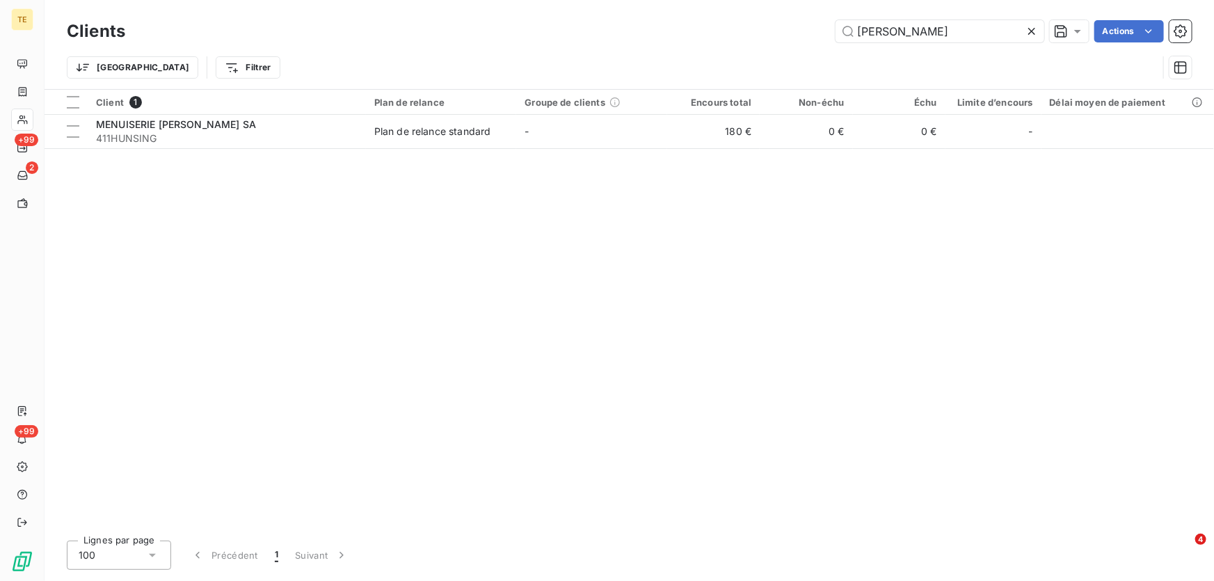
click at [1033, 31] on icon at bounding box center [1032, 31] width 14 height 14
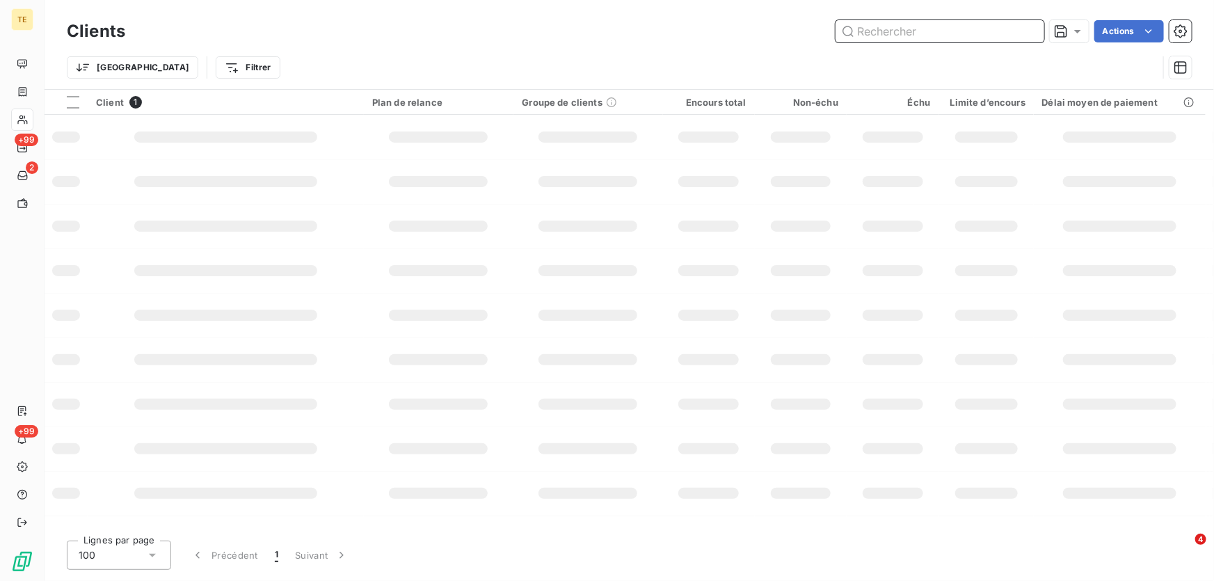
click at [915, 31] on input "text" at bounding box center [940, 31] width 209 height 22
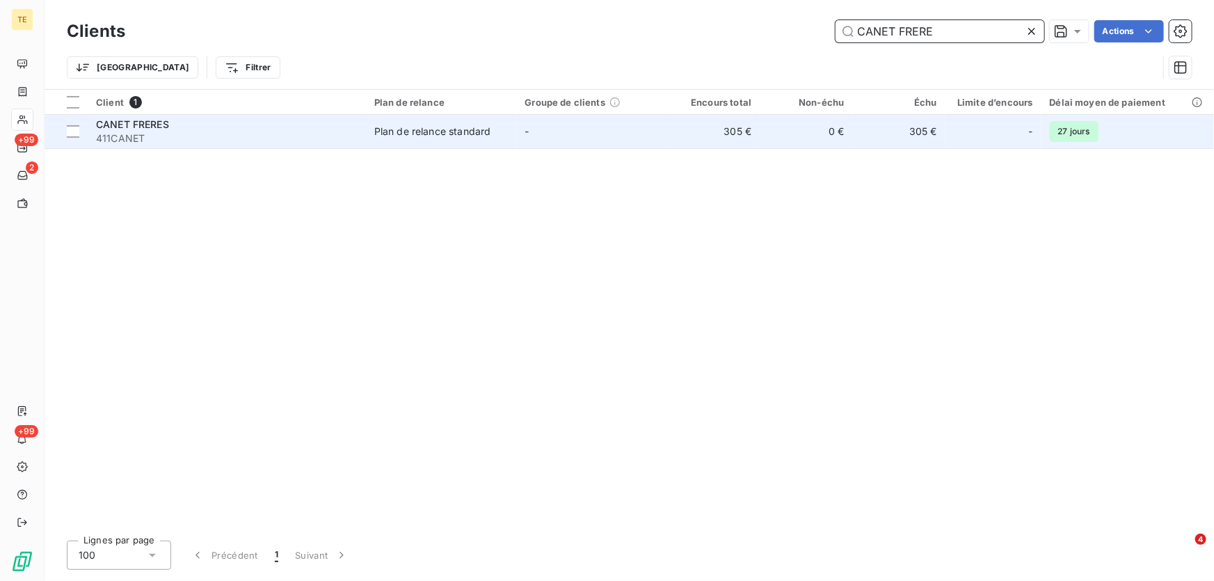
type input "CANET FRERE"
click at [114, 120] on span "CANET FRERES" at bounding box center [132, 124] width 73 height 12
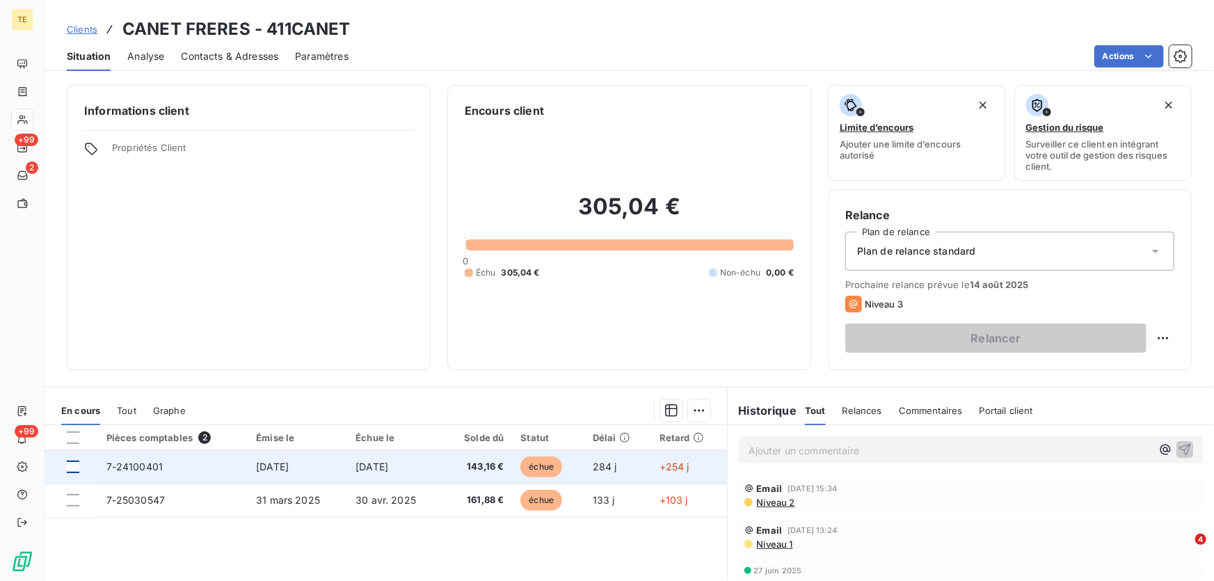
click at [79, 470] on div at bounding box center [73, 467] width 13 height 13
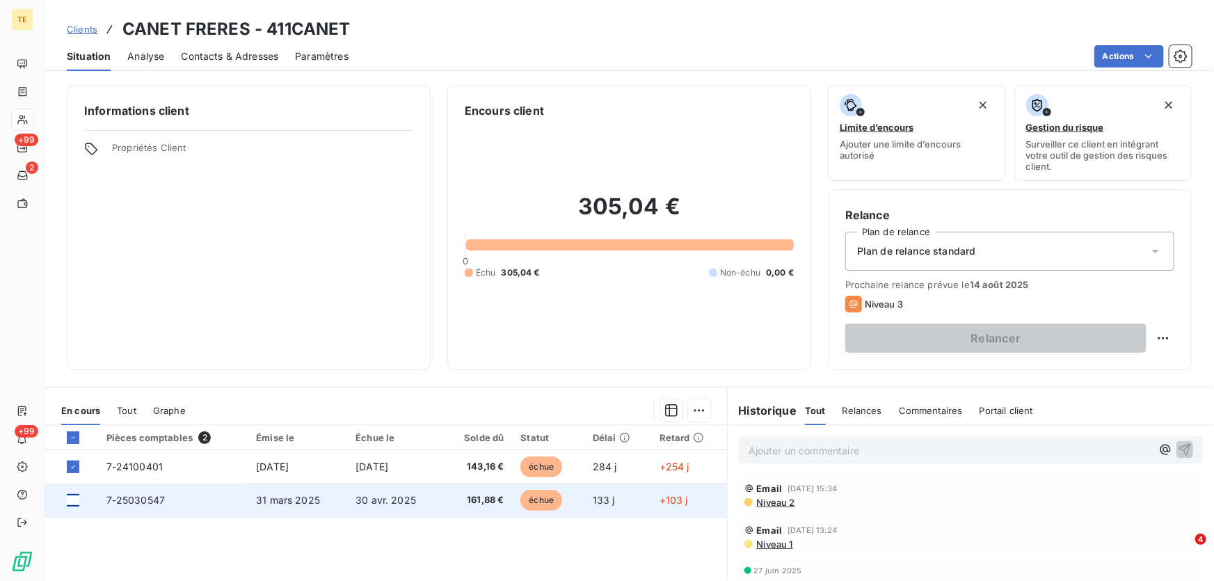
click at [73, 501] on div at bounding box center [73, 500] width 13 height 13
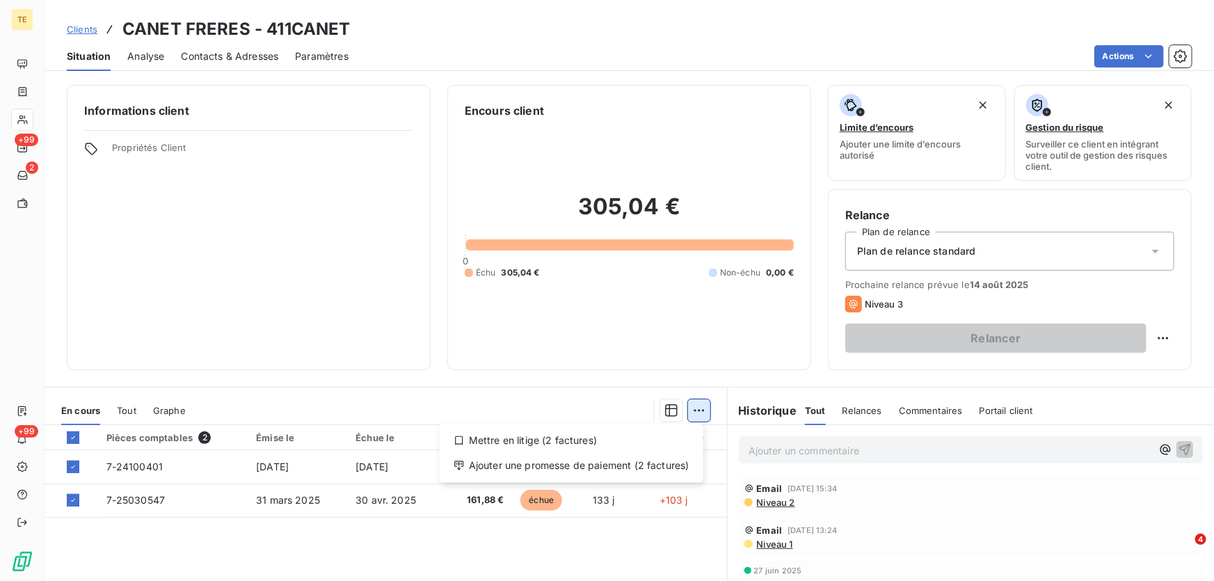
click at [689, 410] on html "TE +99 2 +99 Clients CANET FRERES - 411CANET Situation Analyse Contacts & Adres…" at bounding box center [607, 290] width 1214 height 581
click at [632, 469] on div "Ajouter une promesse de paiement (2 factures)" at bounding box center [571, 465] width 253 height 22
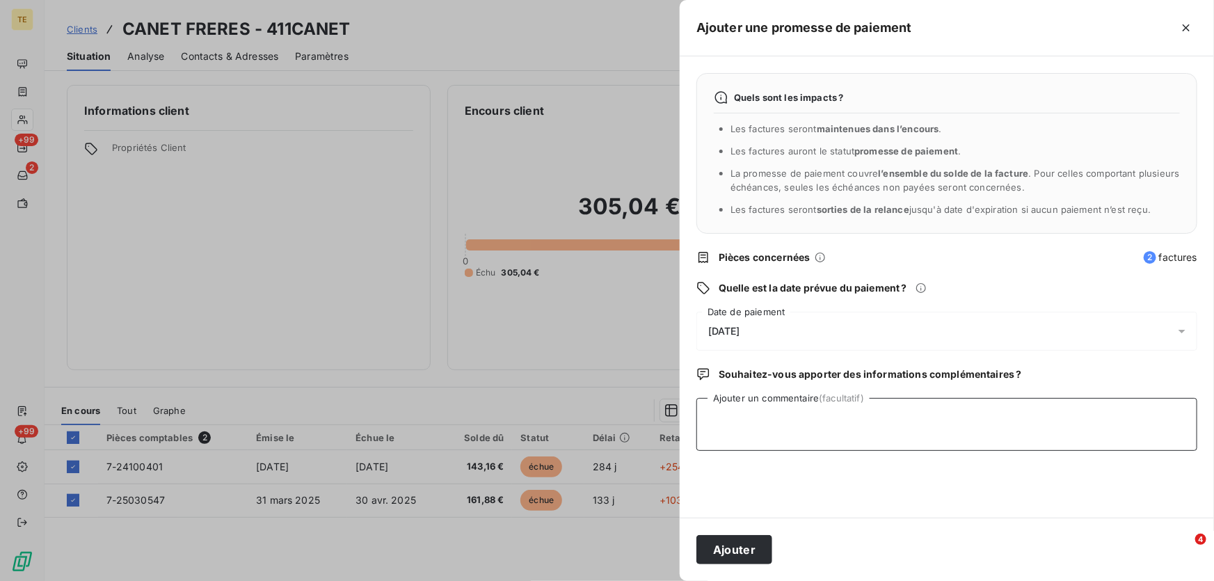
click at [733, 407] on textarea "Ajouter un commentaire (facultatif)" at bounding box center [946, 424] width 501 height 53
click at [740, 326] on span "[DATE]" at bounding box center [724, 331] width 32 height 11
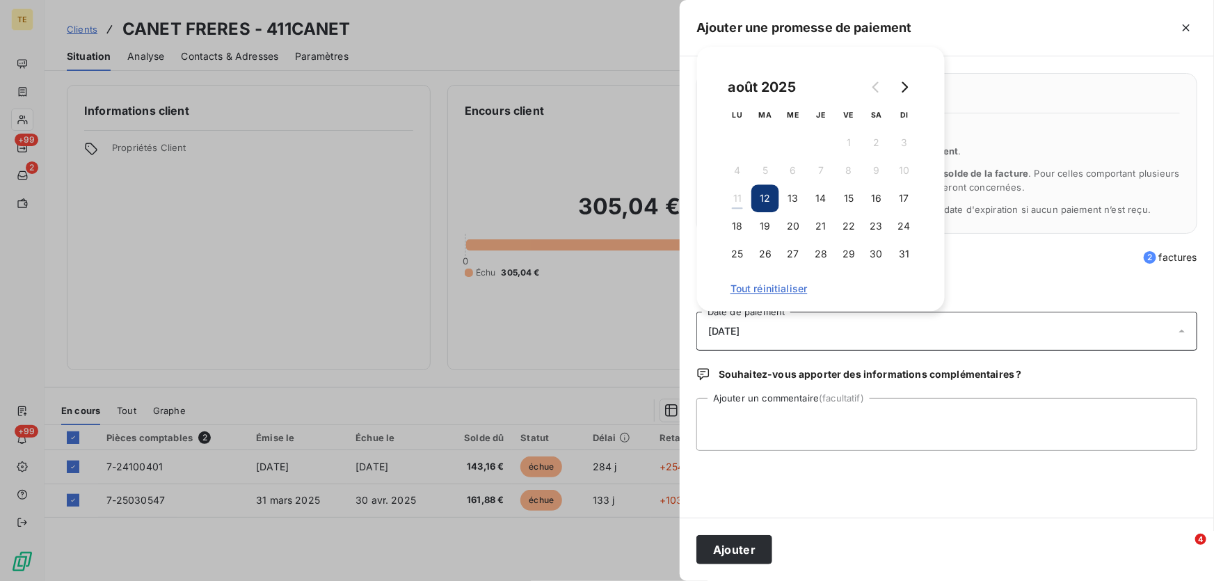
drag, startPoint x: 770, startPoint y: 220, endPoint x: 808, endPoint y: 209, distance: 39.7
click at [801, 212] on tr "18 19 20 21 22 23 24" at bounding box center [821, 226] width 195 height 28
click at [827, 204] on button "14" at bounding box center [821, 198] width 28 height 28
click at [823, 201] on button "14" at bounding box center [821, 198] width 28 height 28
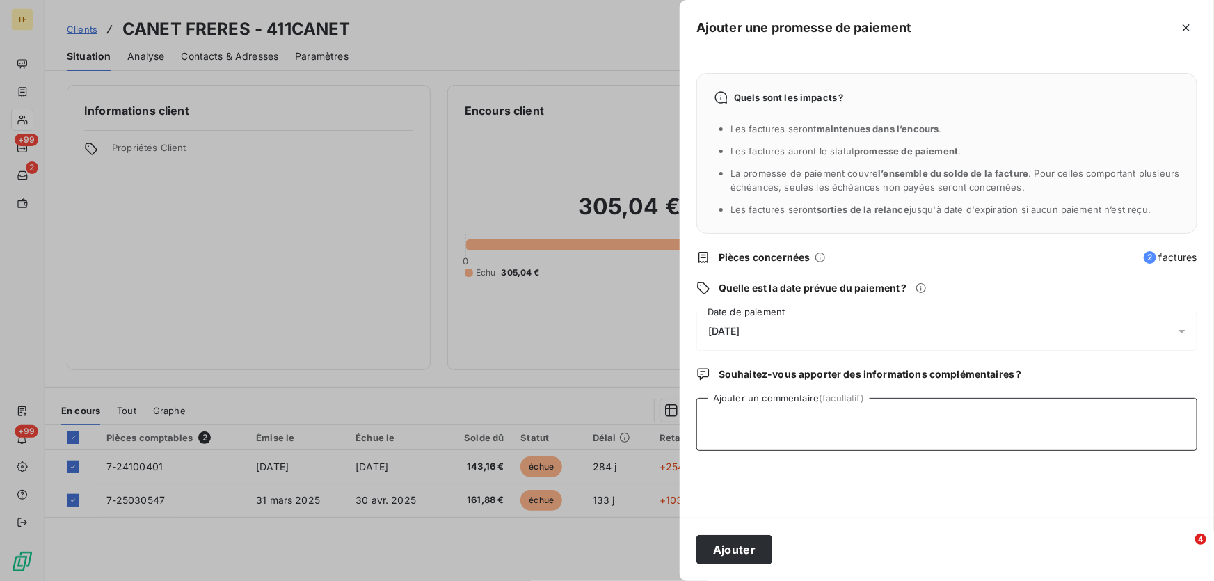
click at [724, 417] on textarea "Ajouter un commentaire (facultatif)" at bounding box center [946, 424] width 501 height 53
type textarea "CHQ CA de LORRAINE n°716686 : 305.04€"
click at [735, 547] on button "Ajouter" at bounding box center [734, 549] width 76 height 29
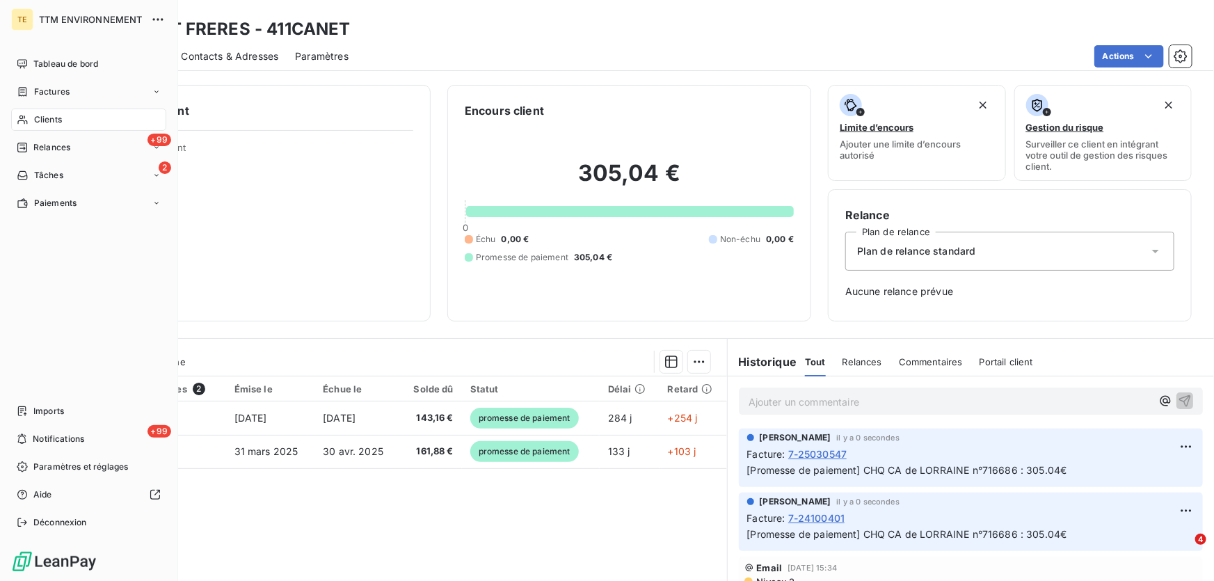
click at [58, 111] on div "Clients" at bounding box center [88, 120] width 155 height 22
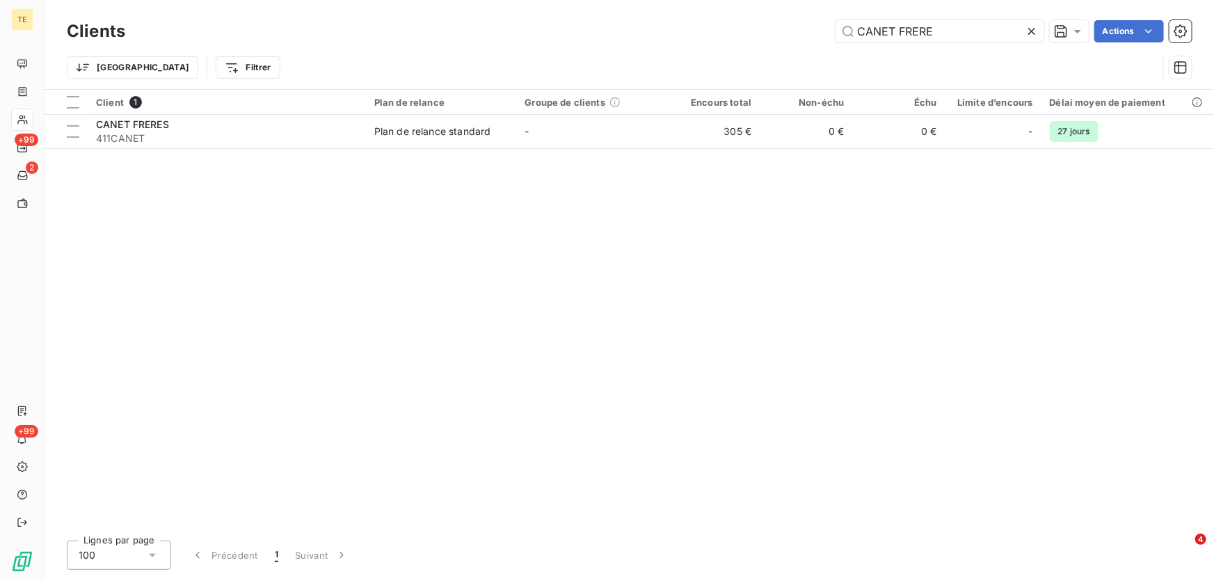
click at [1028, 29] on icon at bounding box center [1032, 31] width 14 height 14
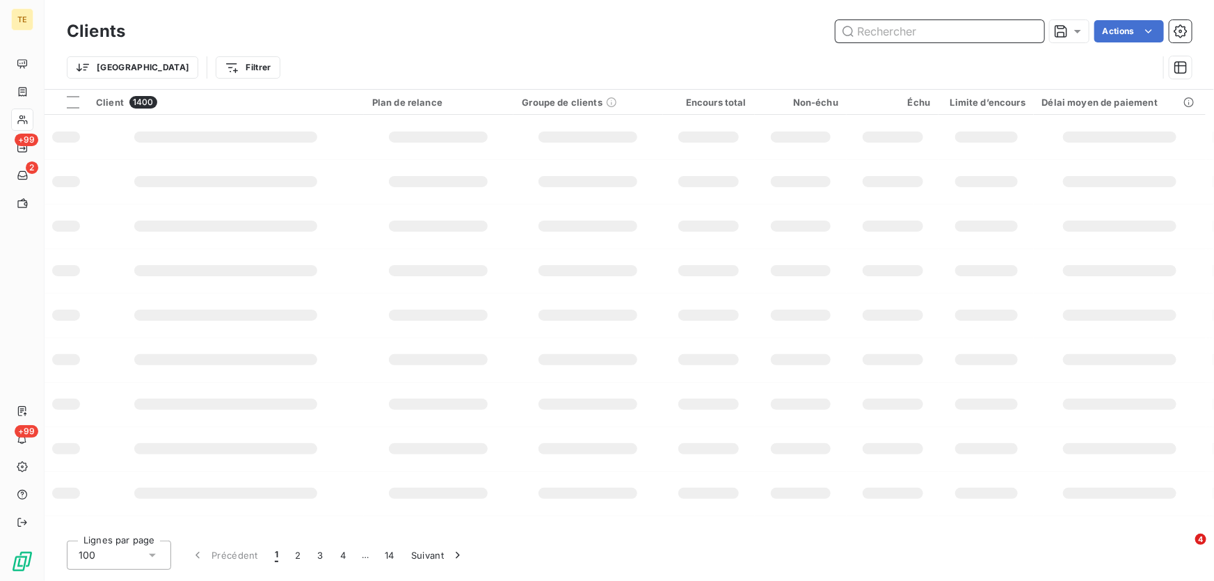
click at [965, 32] on input "text" at bounding box center [940, 31] width 209 height 22
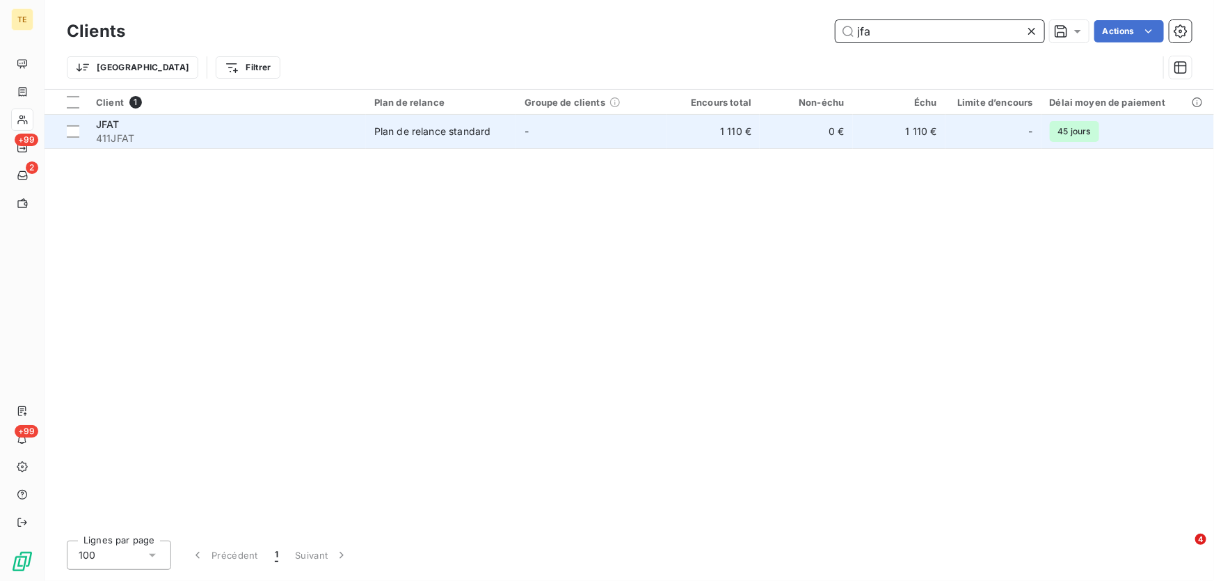
type input "jfa"
click at [115, 129] on span "JFAT" at bounding box center [108, 124] width 24 height 12
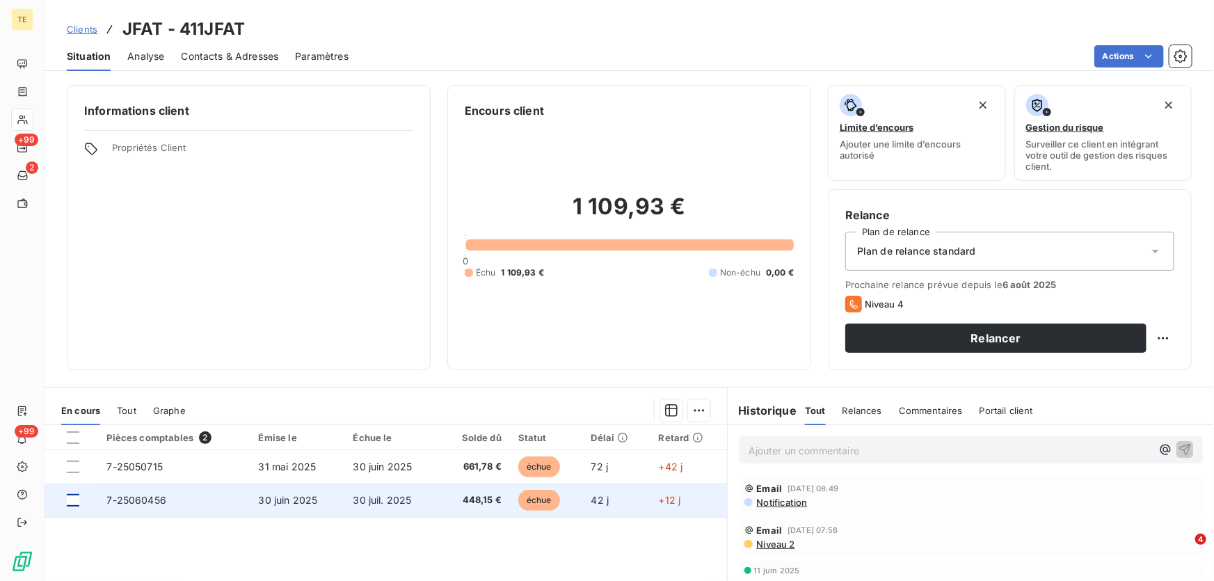
click at [70, 502] on div at bounding box center [73, 500] width 13 height 13
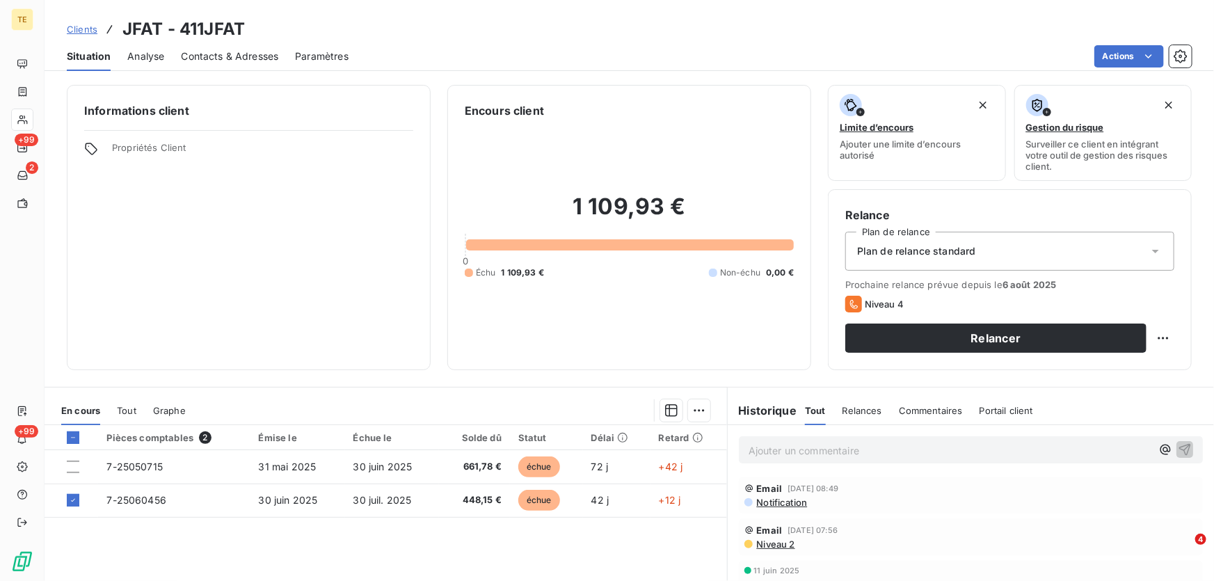
click at [705, 410] on div "En cours Tout Graphe" at bounding box center [386, 410] width 683 height 29
click at [694, 410] on html "TE +99 2 +99 Clients JFAT - 411JFAT Situation Analyse Contacts & Adresses Param…" at bounding box center [607, 290] width 1214 height 581
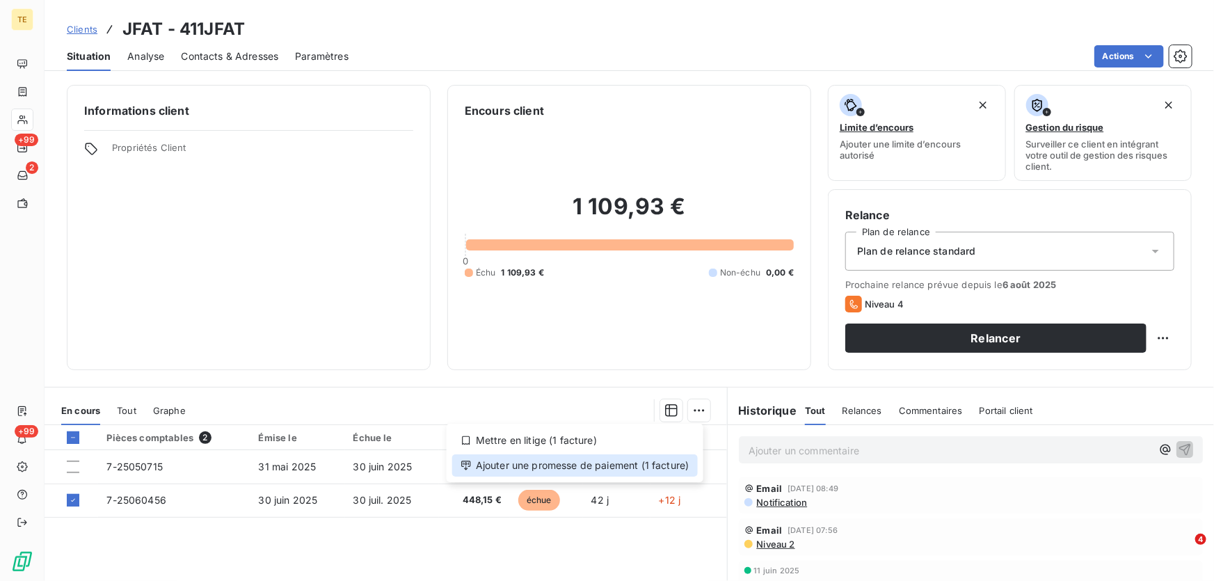
click at [642, 470] on div "Ajouter une promesse de paiement (1 facture)" at bounding box center [575, 465] width 246 height 22
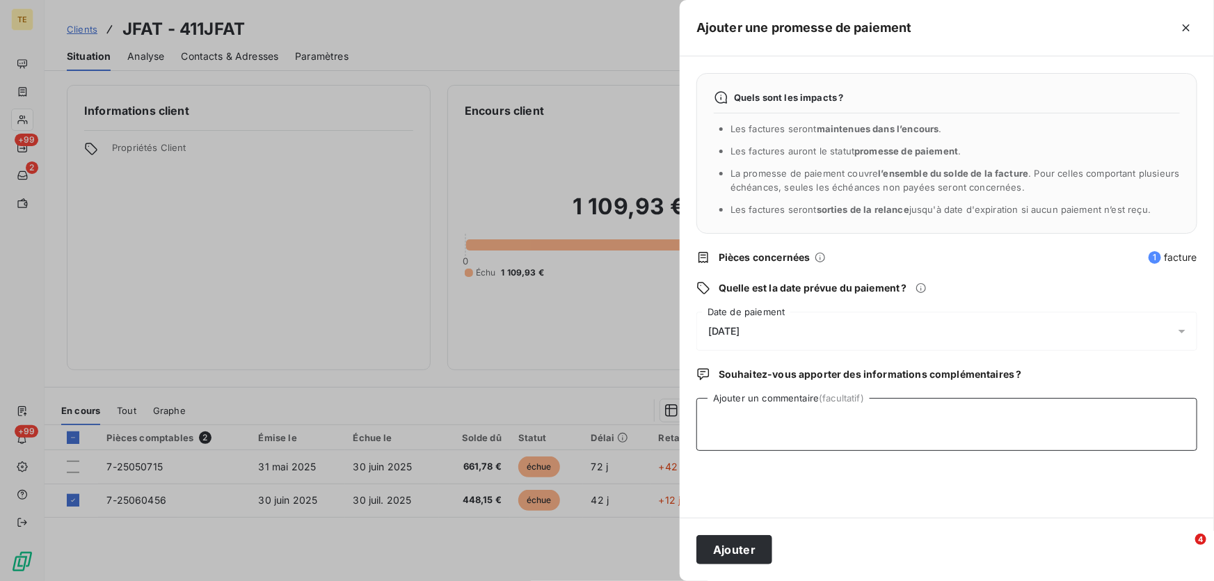
click at [738, 415] on textarea "Ajouter un commentaire (facultatif)" at bounding box center [946, 424] width 501 height 53
click at [731, 328] on span "[DATE]" at bounding box center [724, 331] width 32 height 11
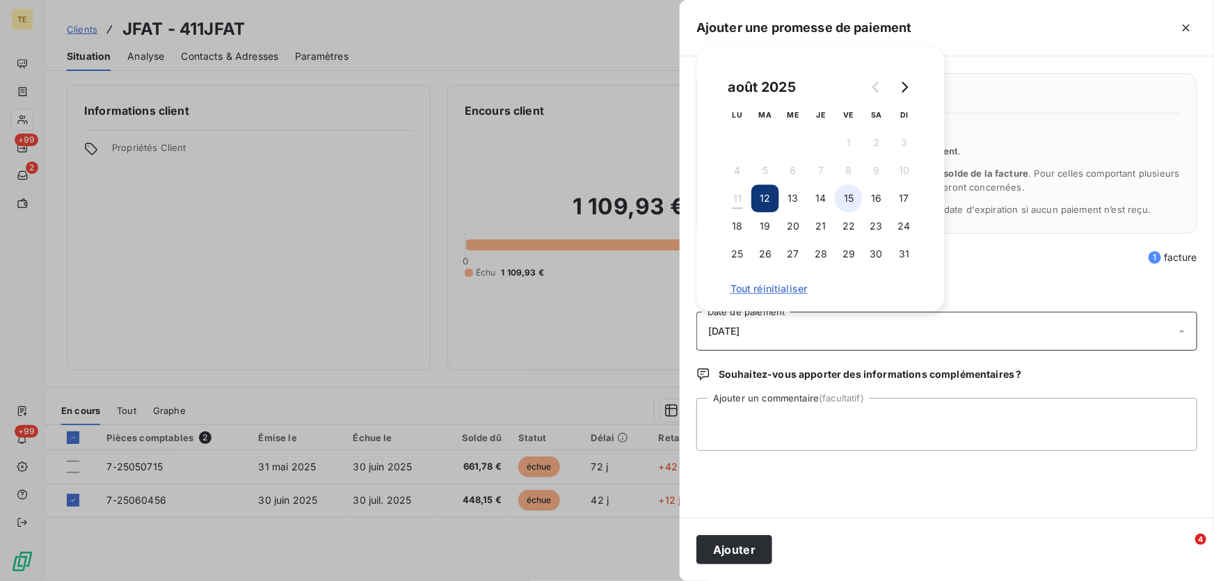
click at [847, 198] on button "15" at bounding box center [849, 198] width 28 height 28
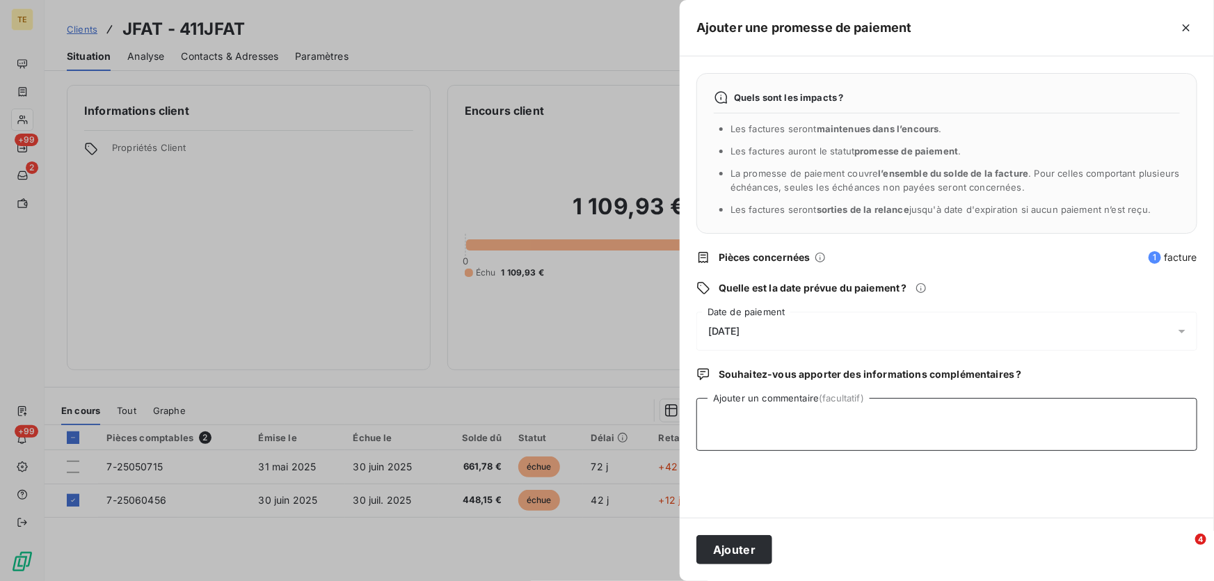
click at [717, 408] on textarea "Ajouter un commentaire (facultatif)" at bounding box center [946, 424] width 501 height 53
type textarea "Reçu CHQ CIC EST n°2113219 : 448.15€"
click at [745, 552] on button "Ajouter" at bounding box center [734, 549] width 76 height 29
